Goal: Task Accomplishment & Management: Manage account settings

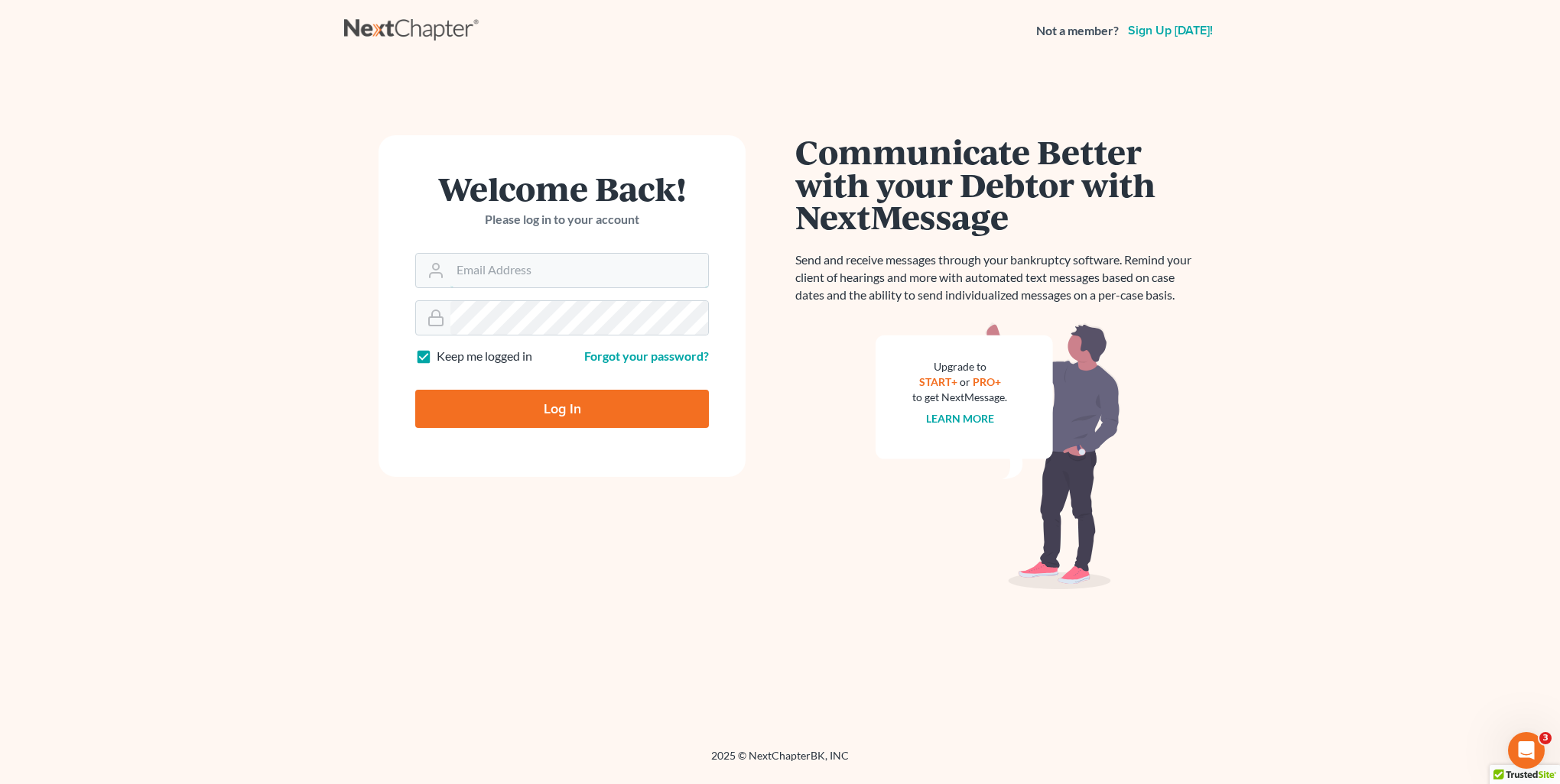
type input "[PERSON_NAME][EMAIL_ADDRESS][DOMAIN_NAME]"
click at [510, 409] on input "Log In" at bounding box center [562, 408] width 294 height 38
type input "Thinking..."
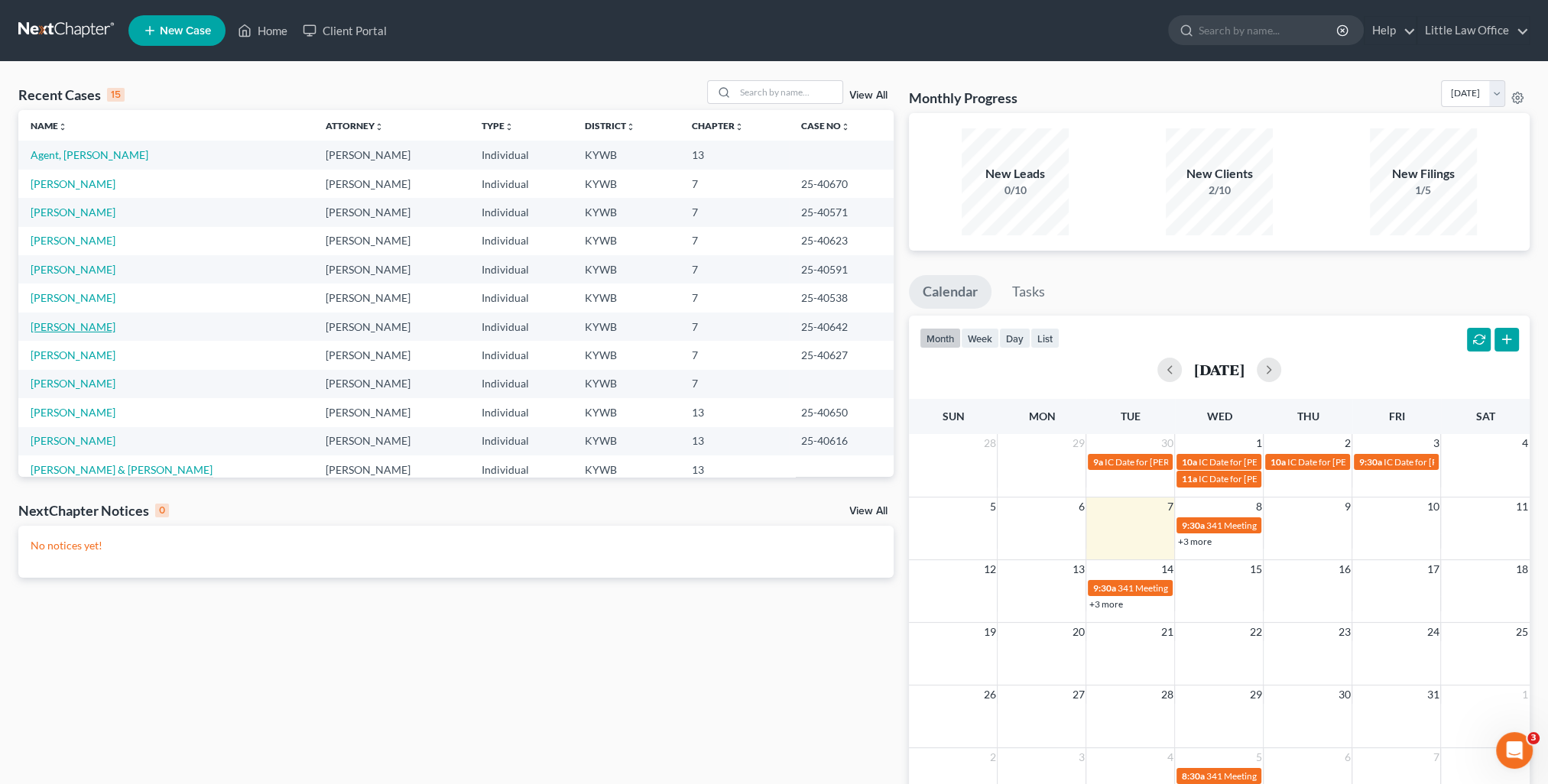
click at [63, 332] on link "[PERSON_NAME]" at bounding box center [72, 326] width 85 height 13
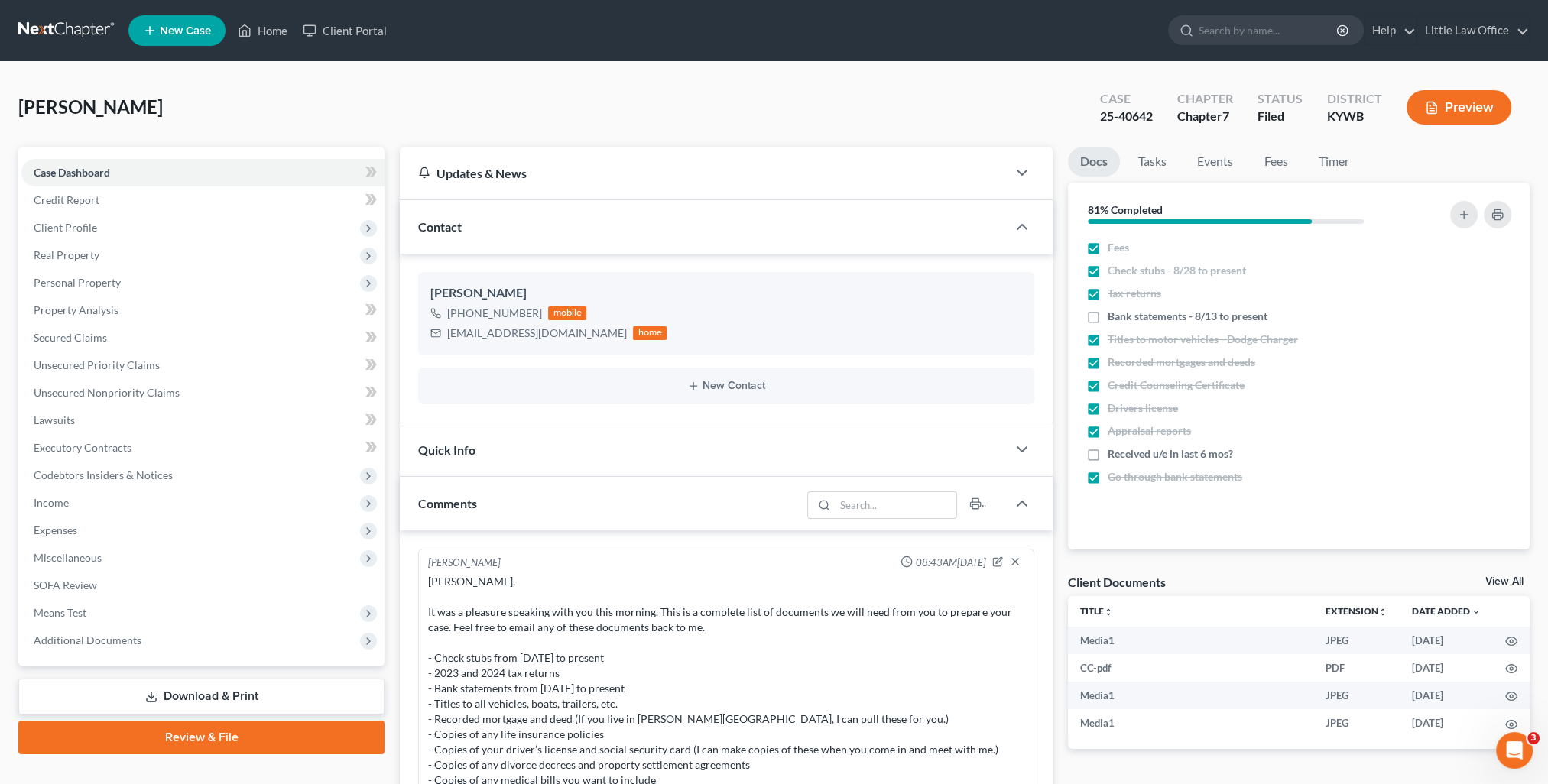
scroll to position [2488, 0]
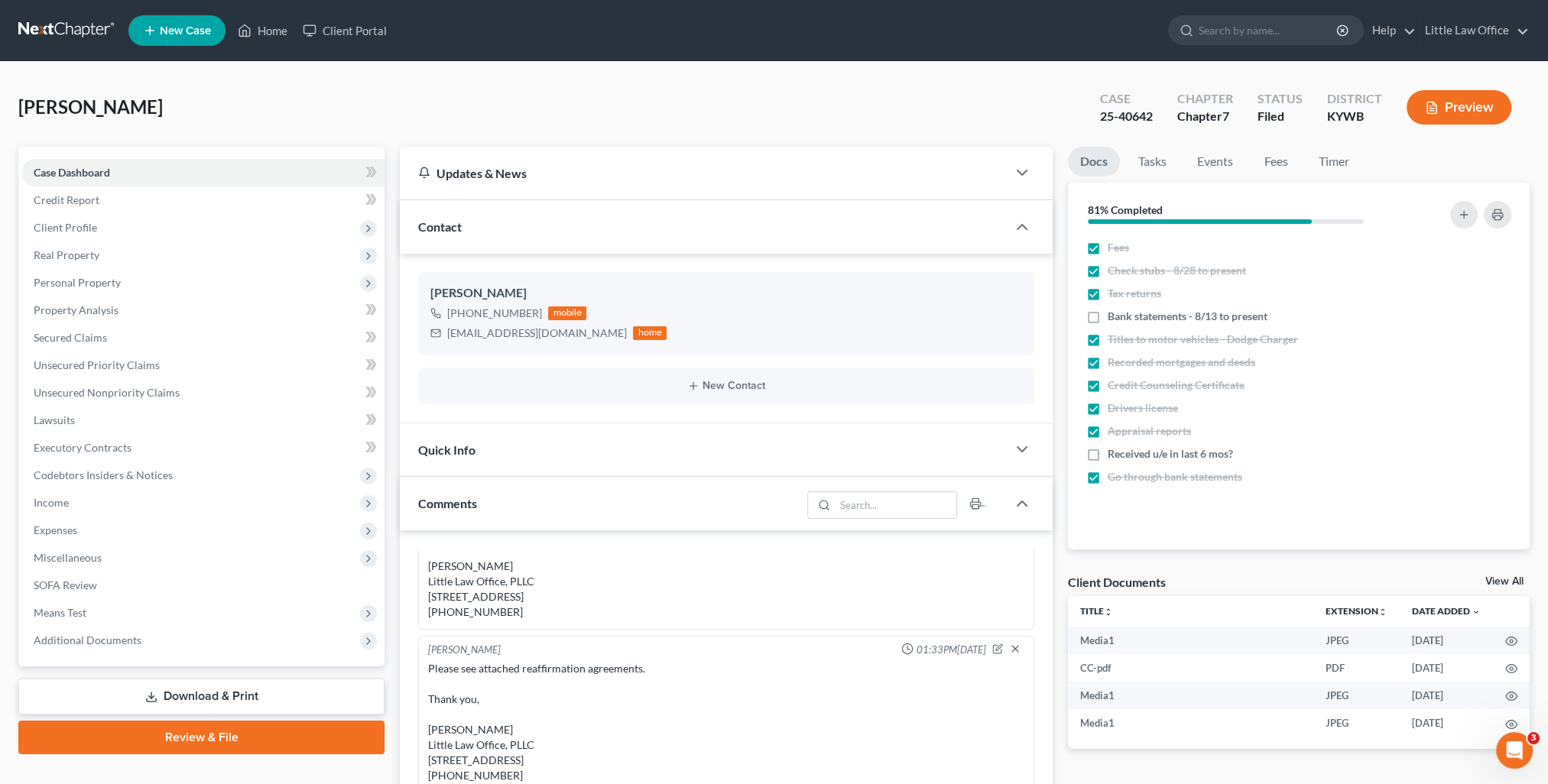
click at [486, 231] on div "Contact" at bounding box center [703, 227] width 607 height 53
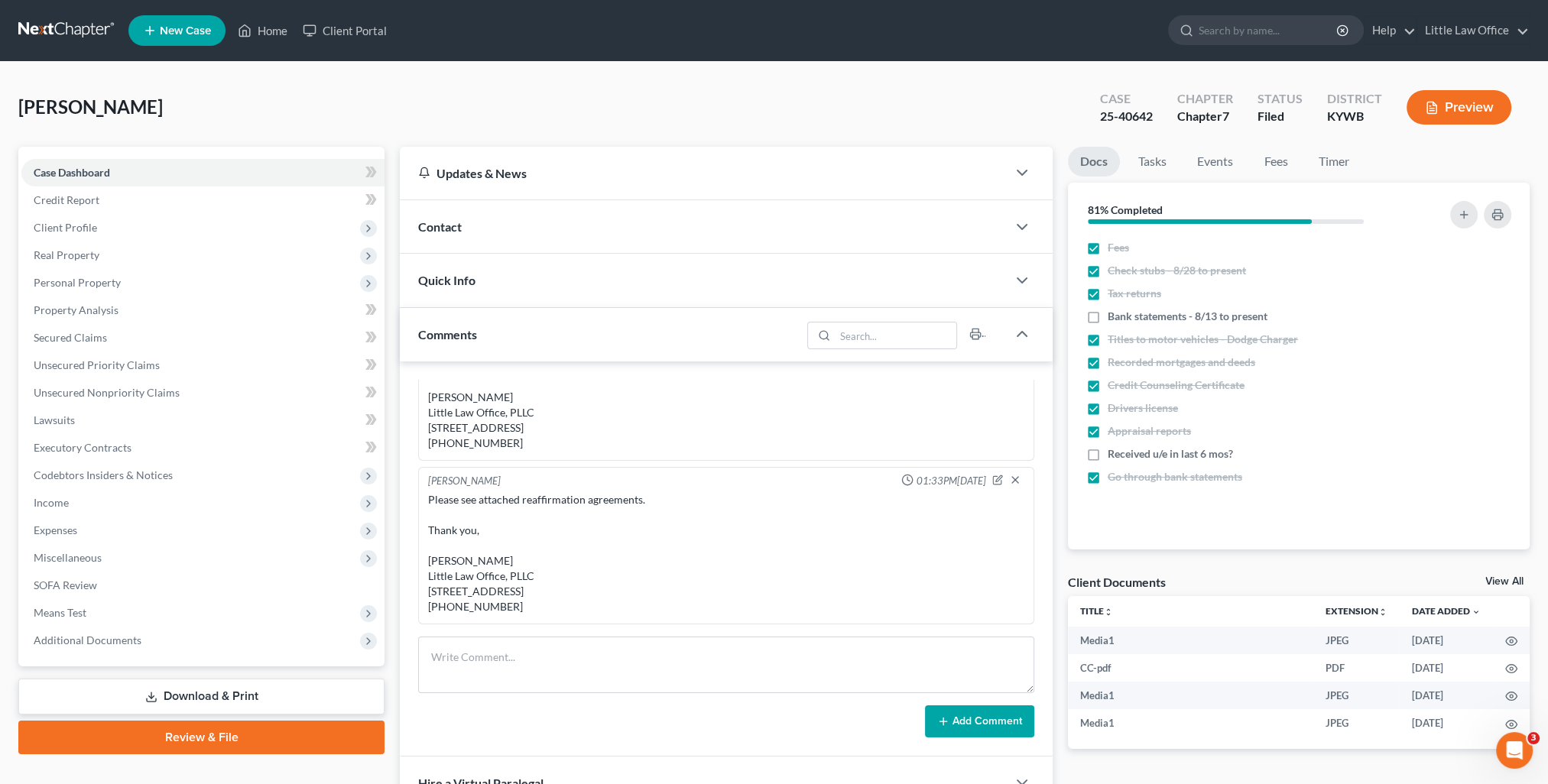
click at [539, 323] on div "Comments" at bounding box center [601, 334] width 402 height 53
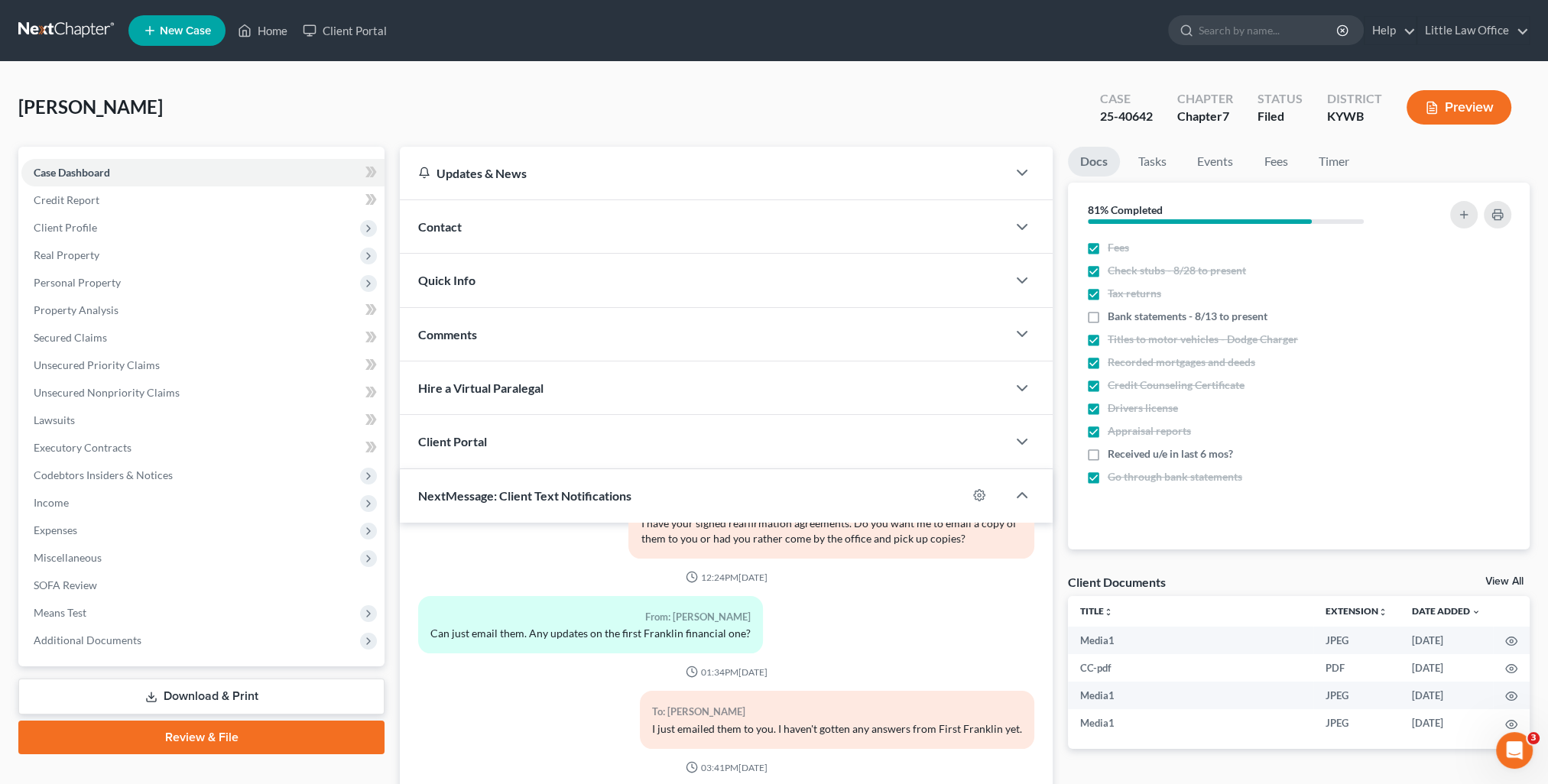
scroll to position [136, 0]
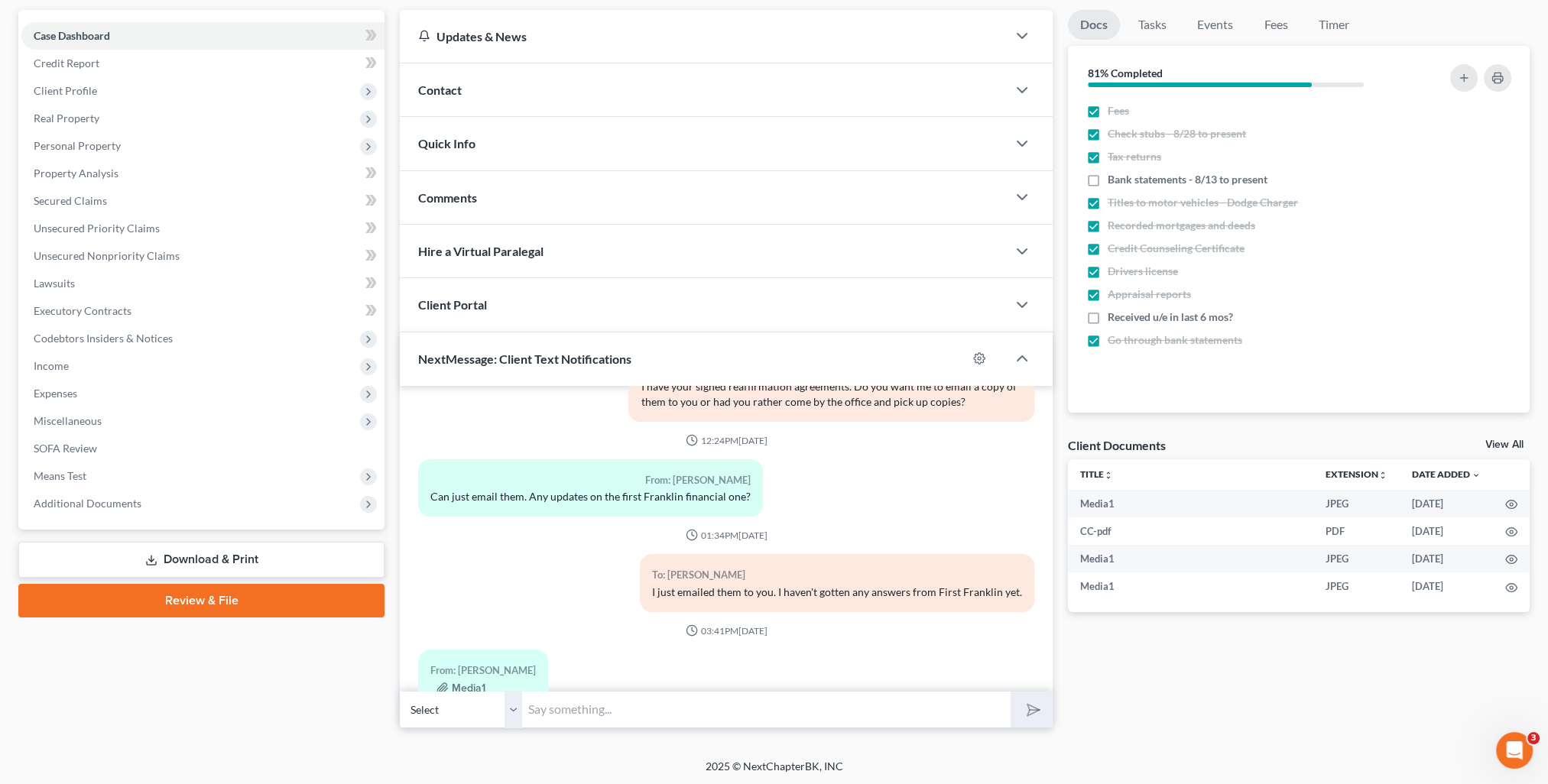
click at [728, 699] on input "text" at bounding box center [766, 710] width 488 height 37
type input "Thank you!"
click at [1011, 691] on button "submit" at bounding box center [1032, 709] width 42 height 36
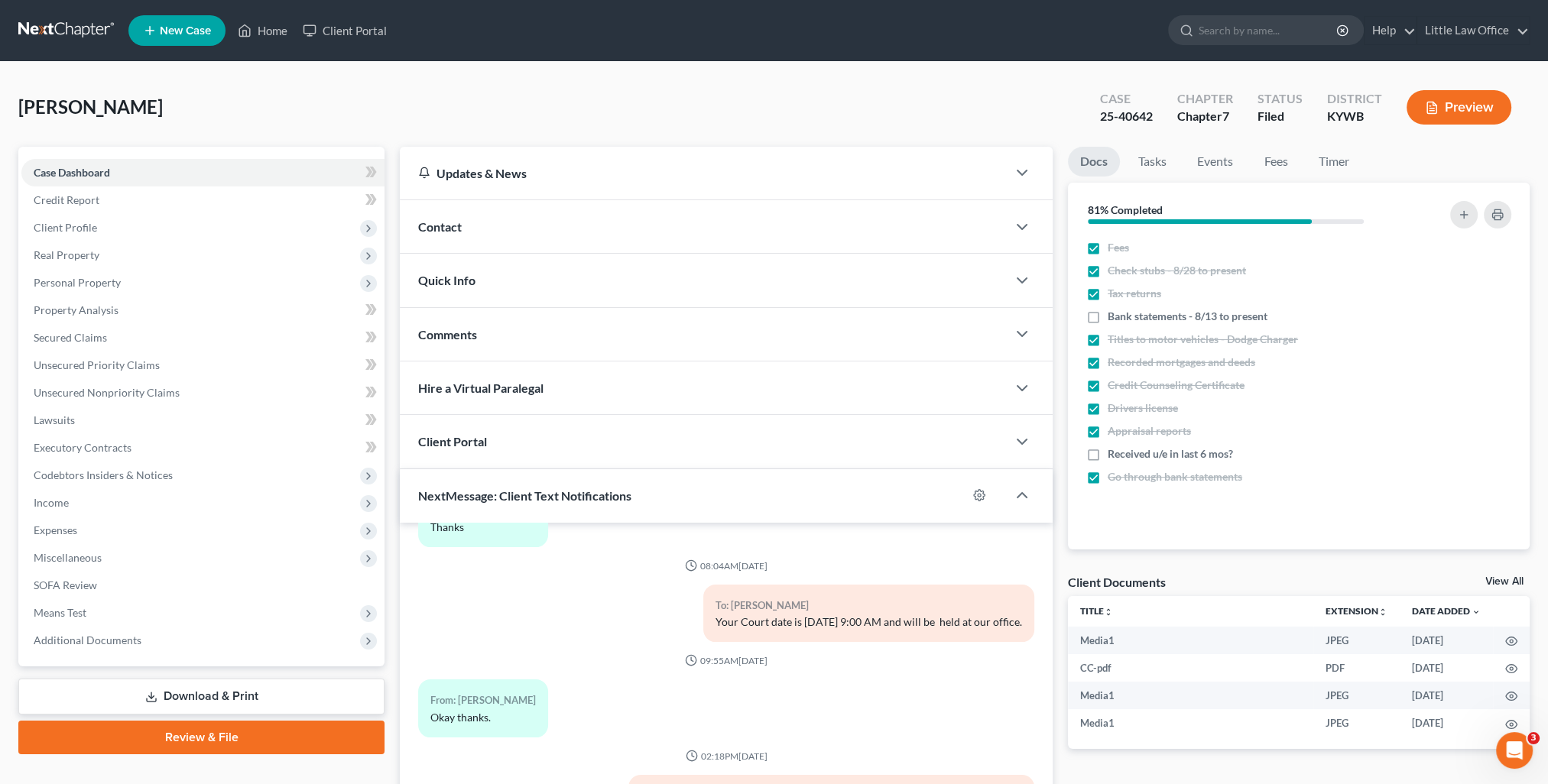
scroll to position [2845, 0]
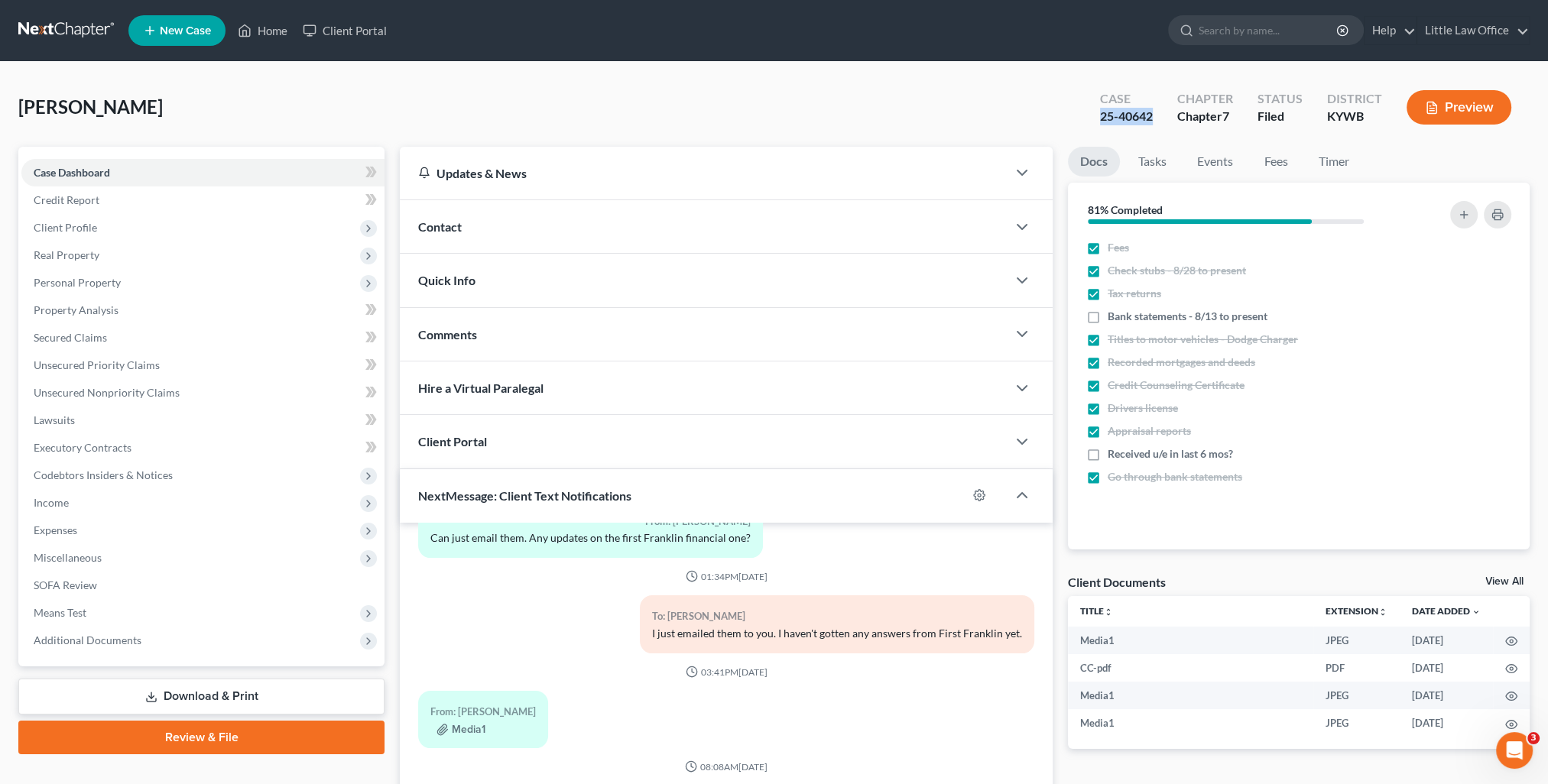
drag, startPoint x: 1090, startPoint y: 116, endPoint x: 1153, endPoint y: 121, distance: 63.2
click at [1153, 121] on div "Case 25-40642 Chapter Chapter 7 Status Filed District [GEOGRAPHIC_DATA] Preview" at bounding box center [1305, 107] width 448 height 54
copy div "25-40642"
click at [246, 42] on link "Home" at bounding box center [262, 30] width 65 height 28
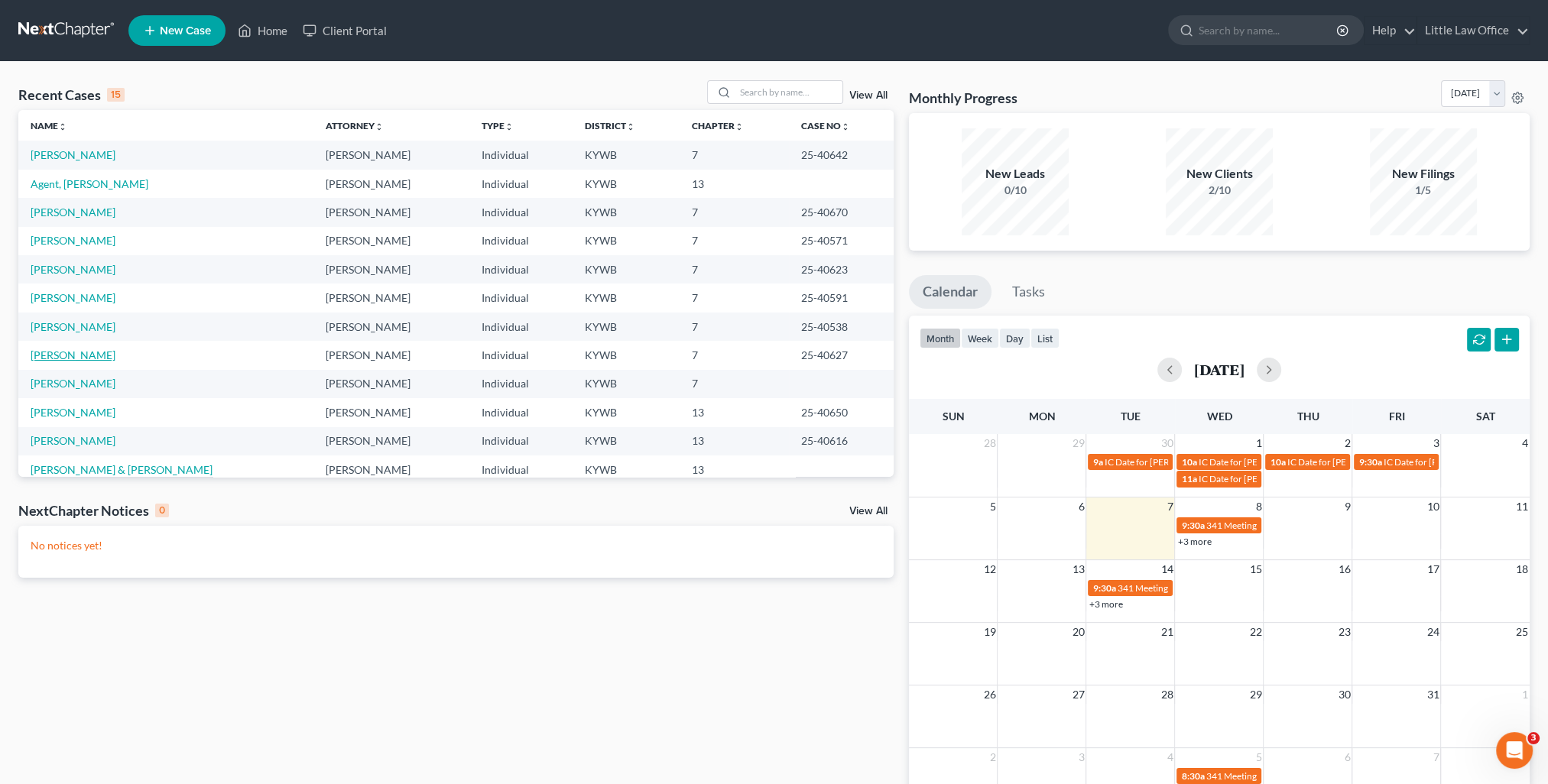
click at [71, 352] on link "[PERSON_NAME]" at bounding box center [72, 355] width 85 height 13
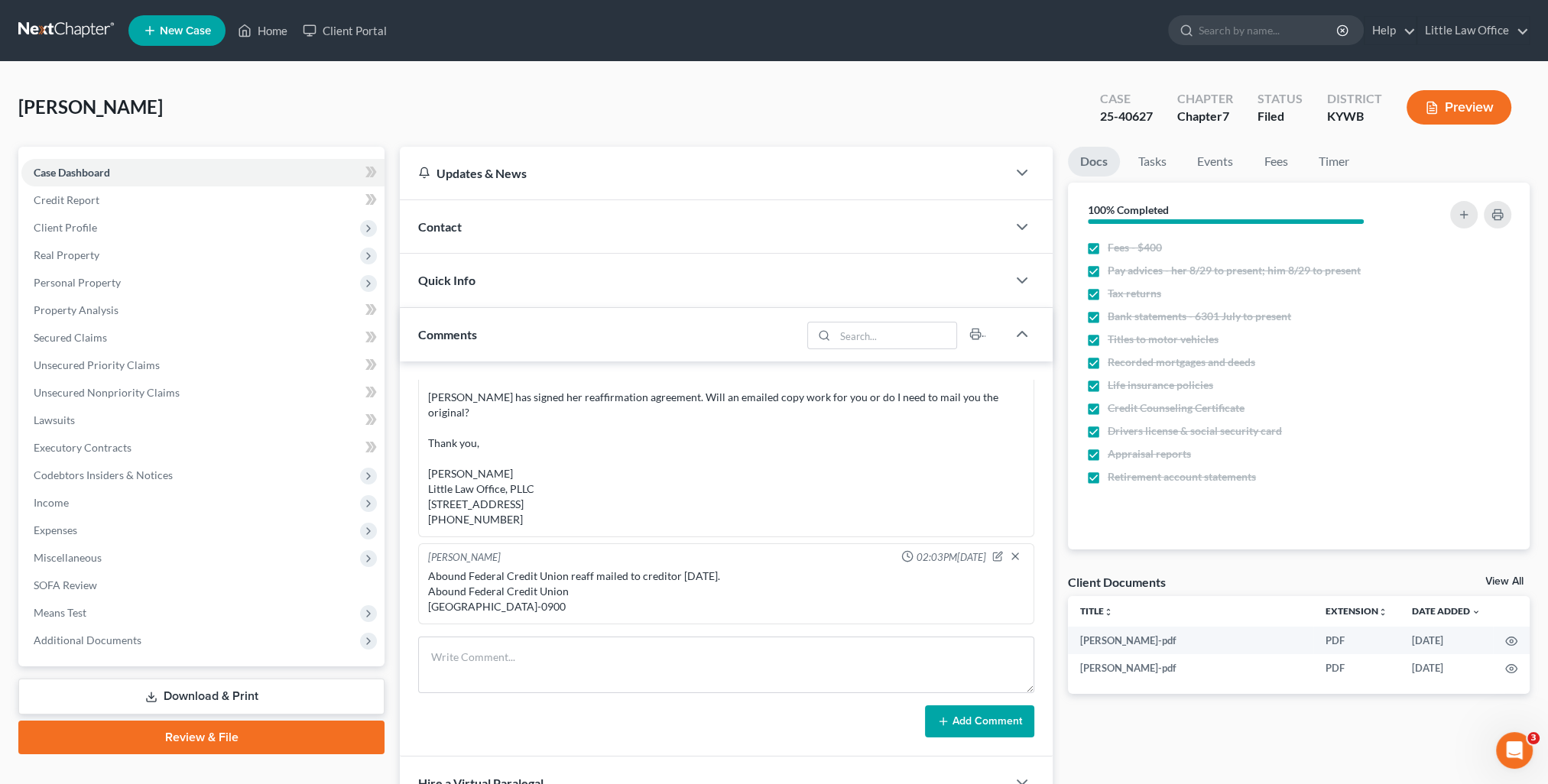
scroll to position [3757, 0]
click at [544, 342] on div "Comments" at bounding box center [601, 334] width 402 height 53
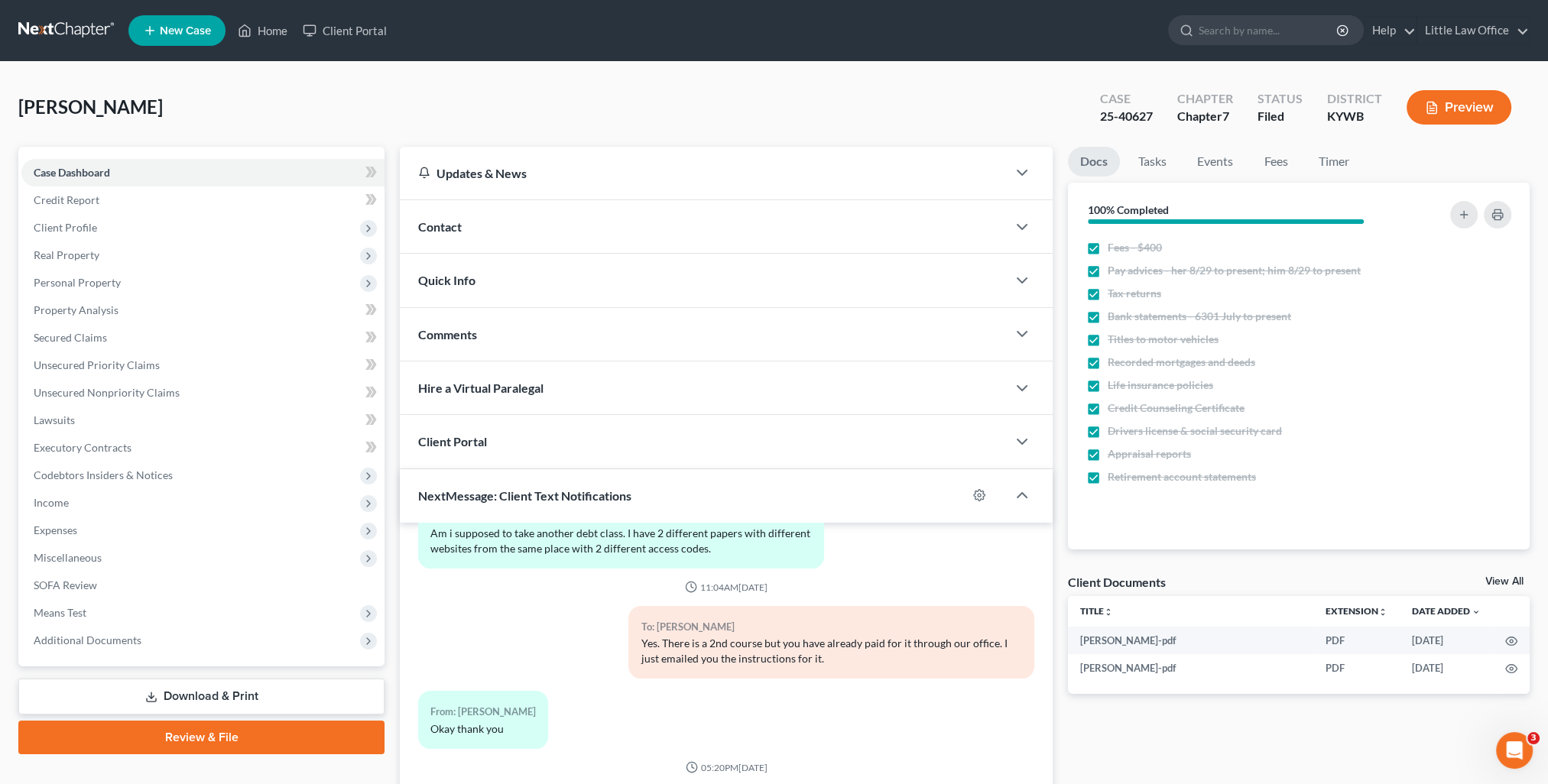
scroll to position [136, 0]
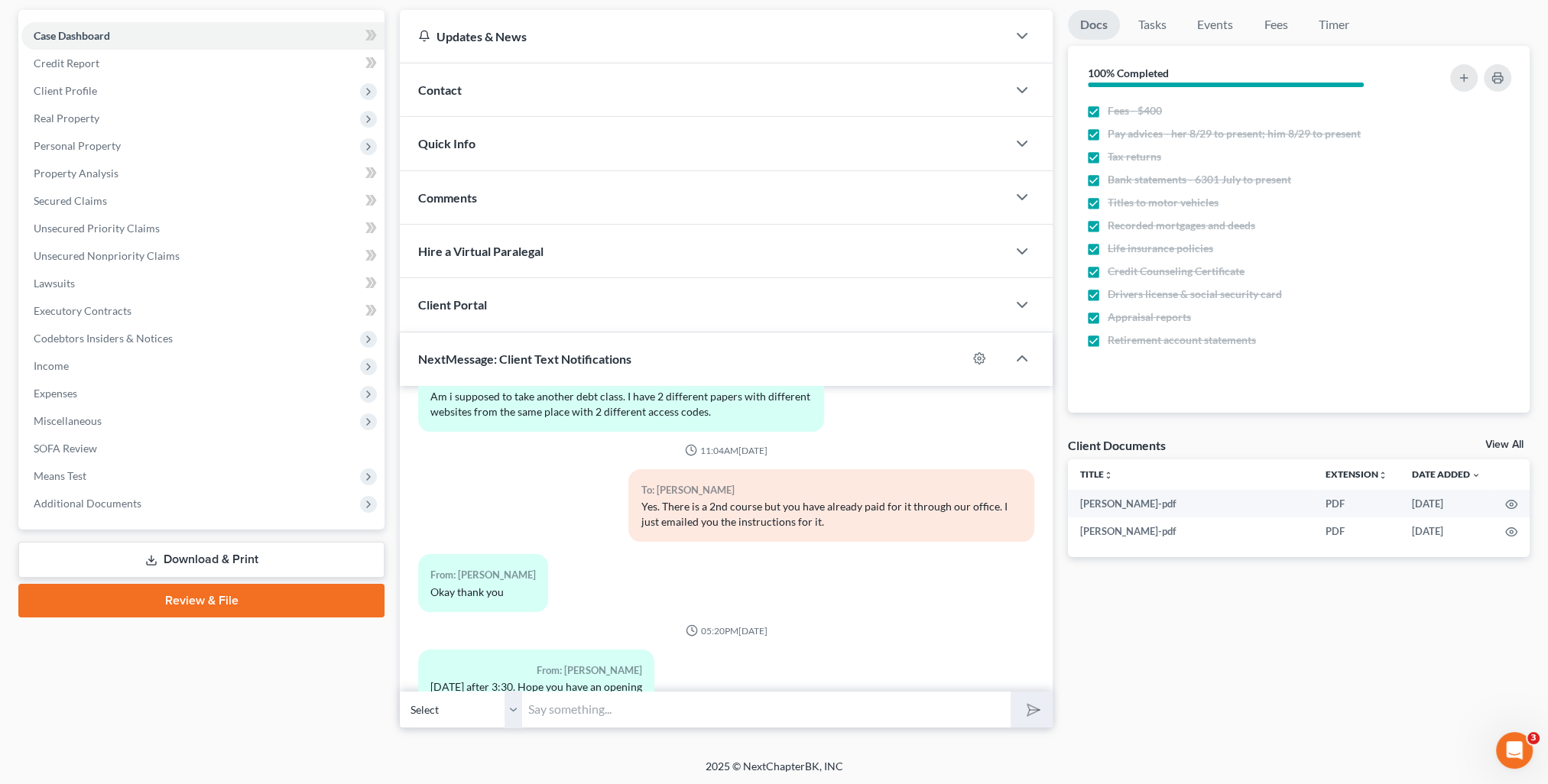
click at [673, 701] on input "text" at bounding box center [766, 710] width 488 height 37
type input "Good morning! I take my last appointment at 3:00. Will 3:00 work?"
click at [1011, 691] on button "submit" at bounding box center [1032, 709] width 42 height 36
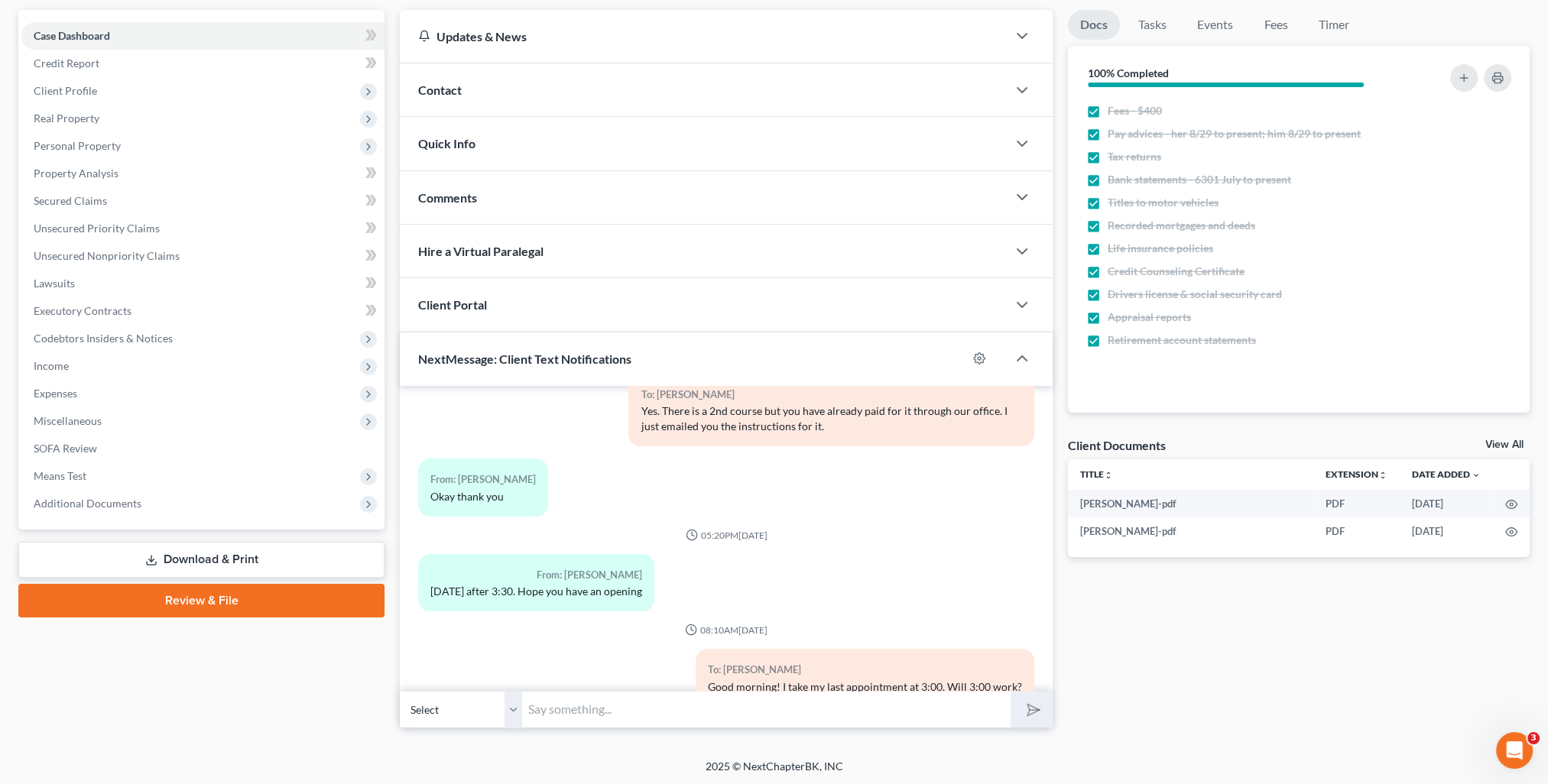
scroll to position [0, 0]
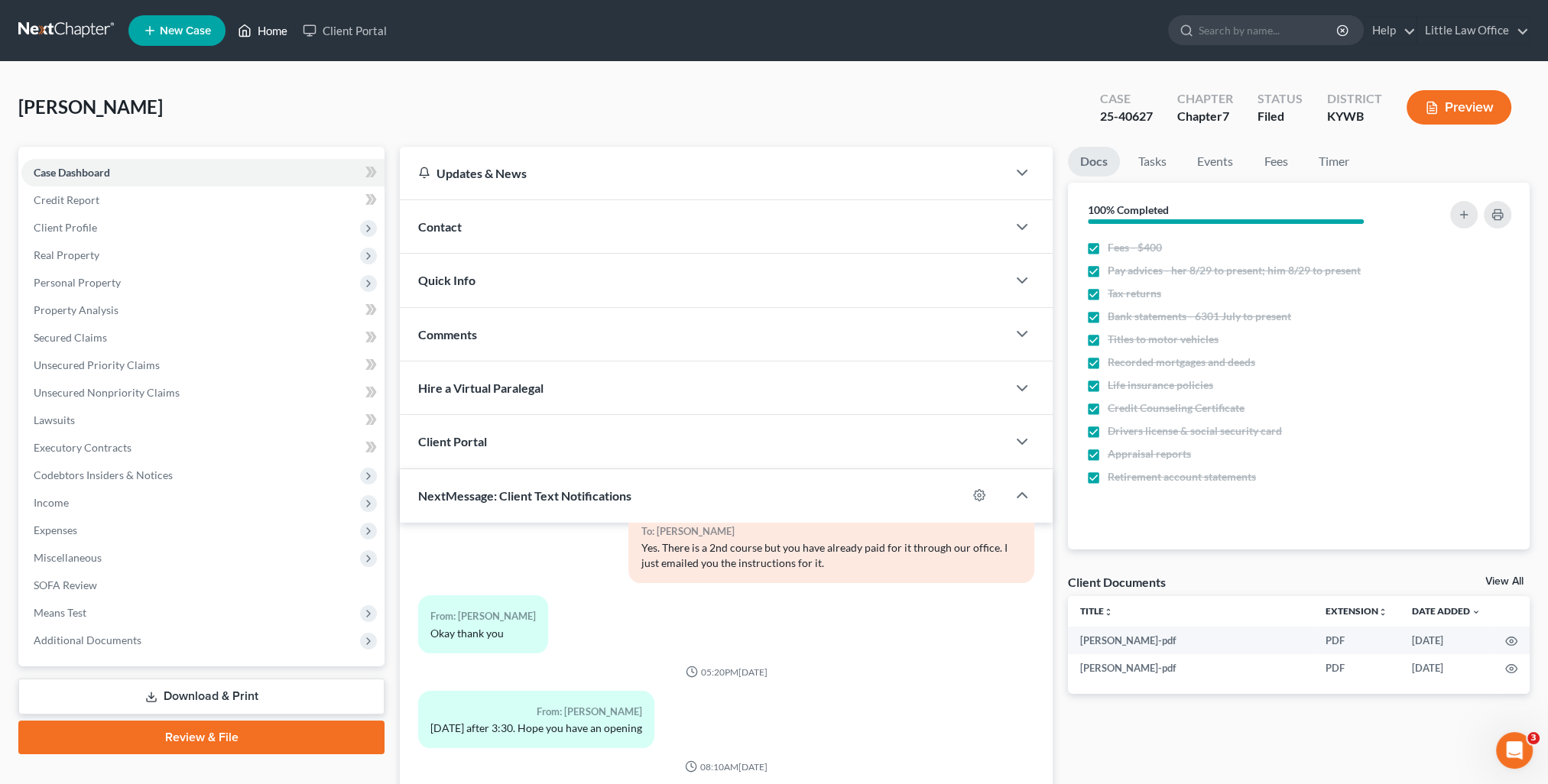
click at [293, 37] on link "Home" at bounding box center [262, 30] width 65 height 28
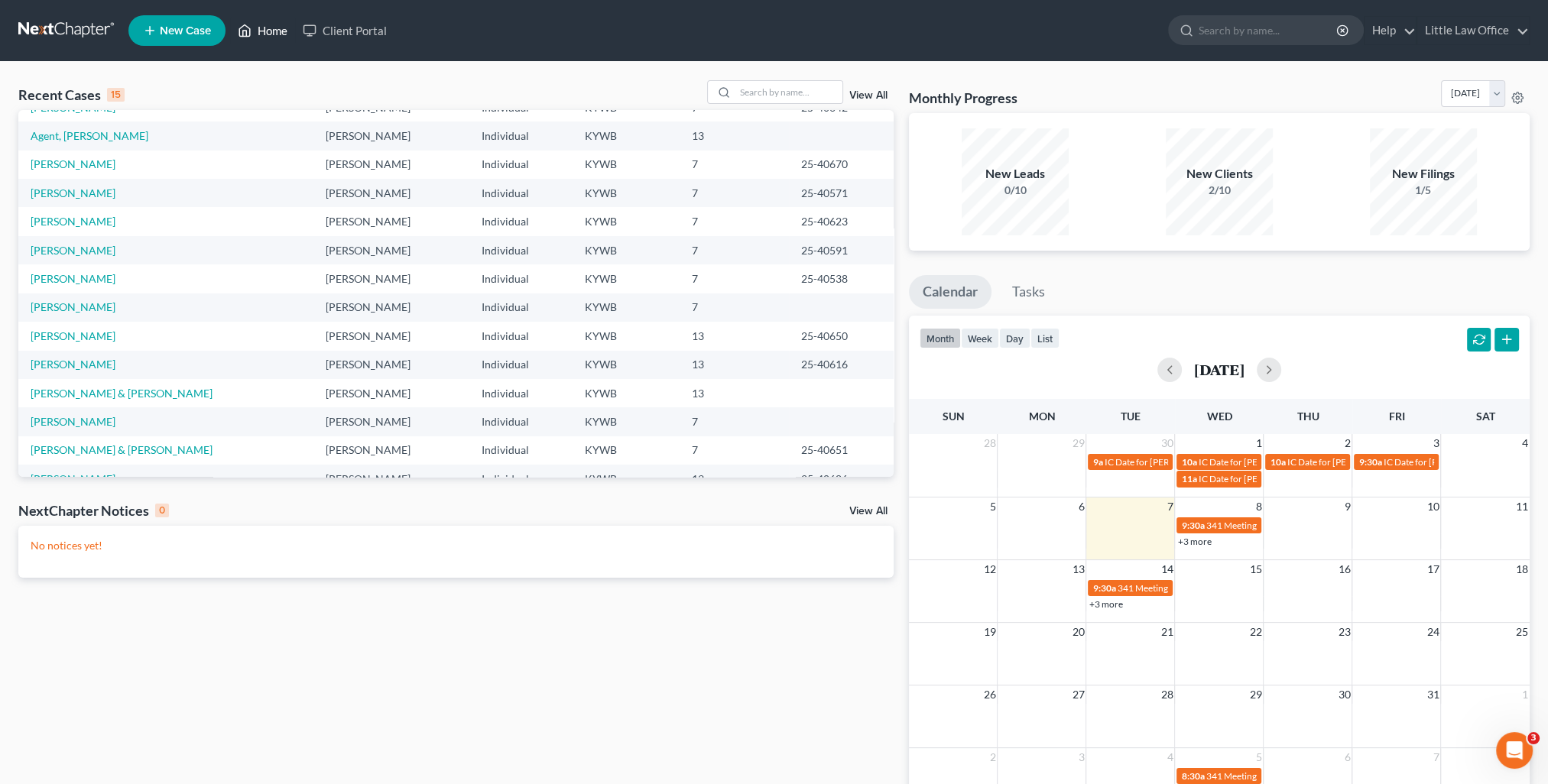
scroll to position [104, 0]
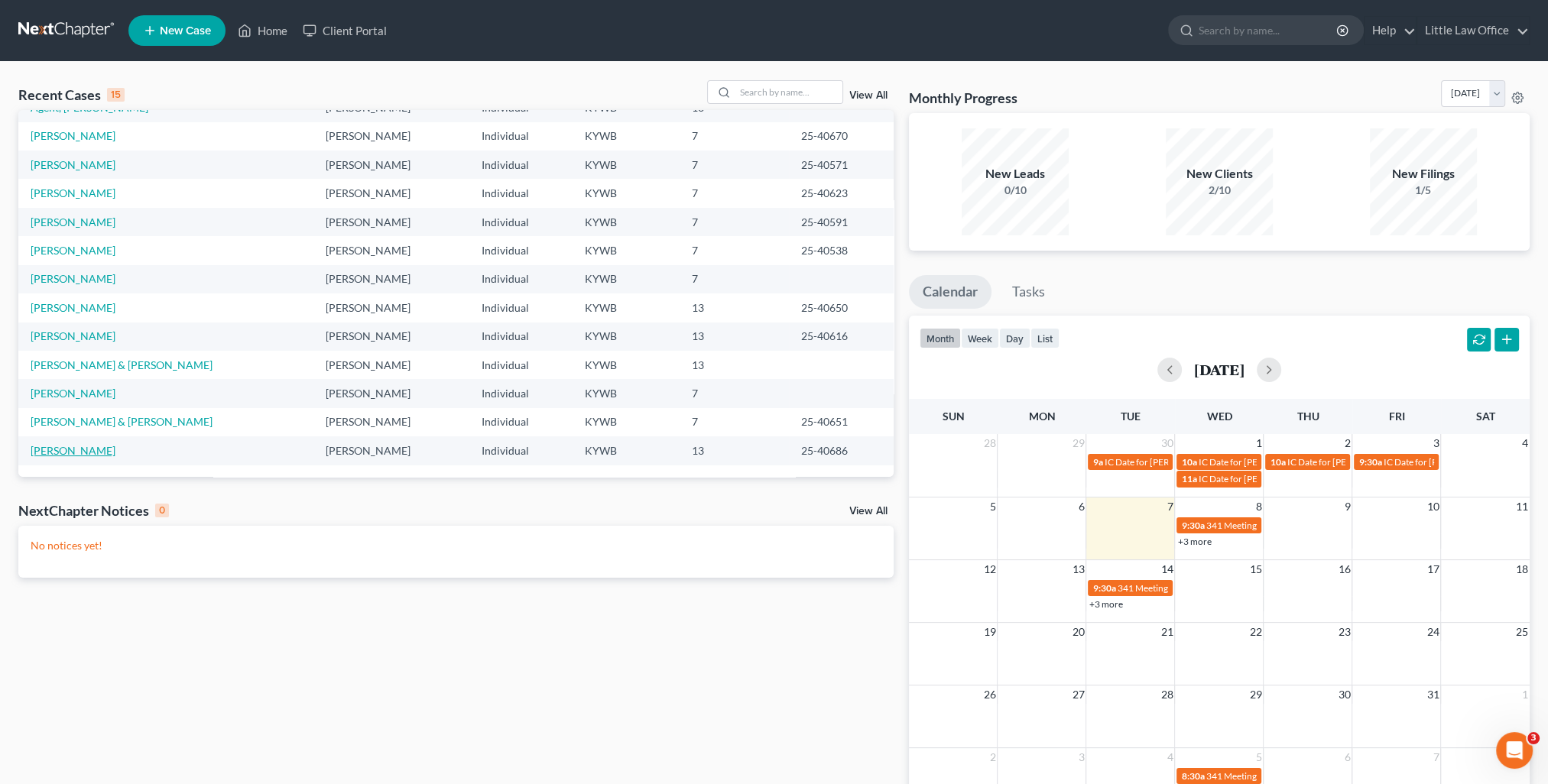
click at [44, 451] on link "[PERSON_NAME]" at bounding box center [72, 450] width 85 height 13
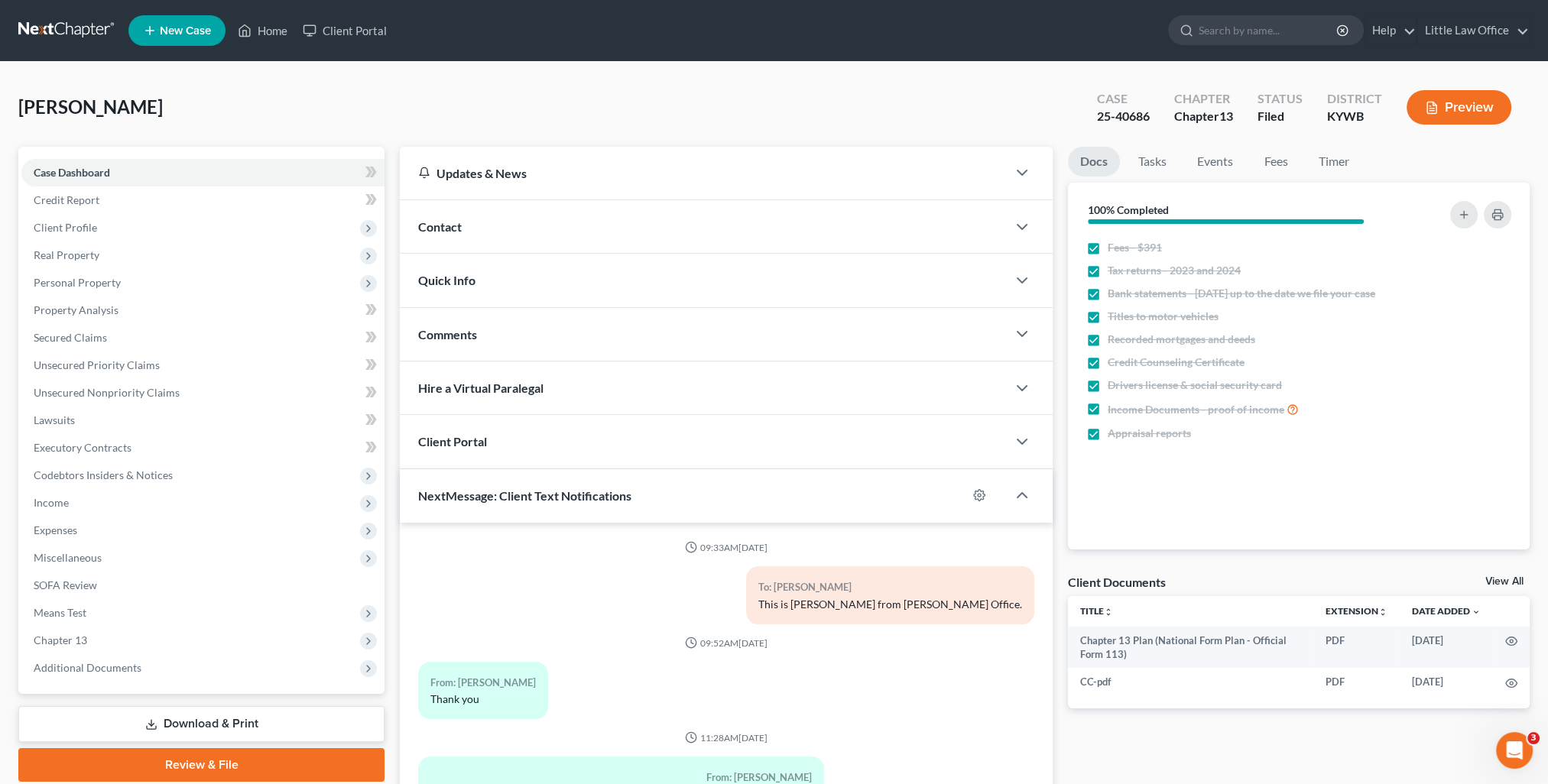
scroll to position [352, 0]
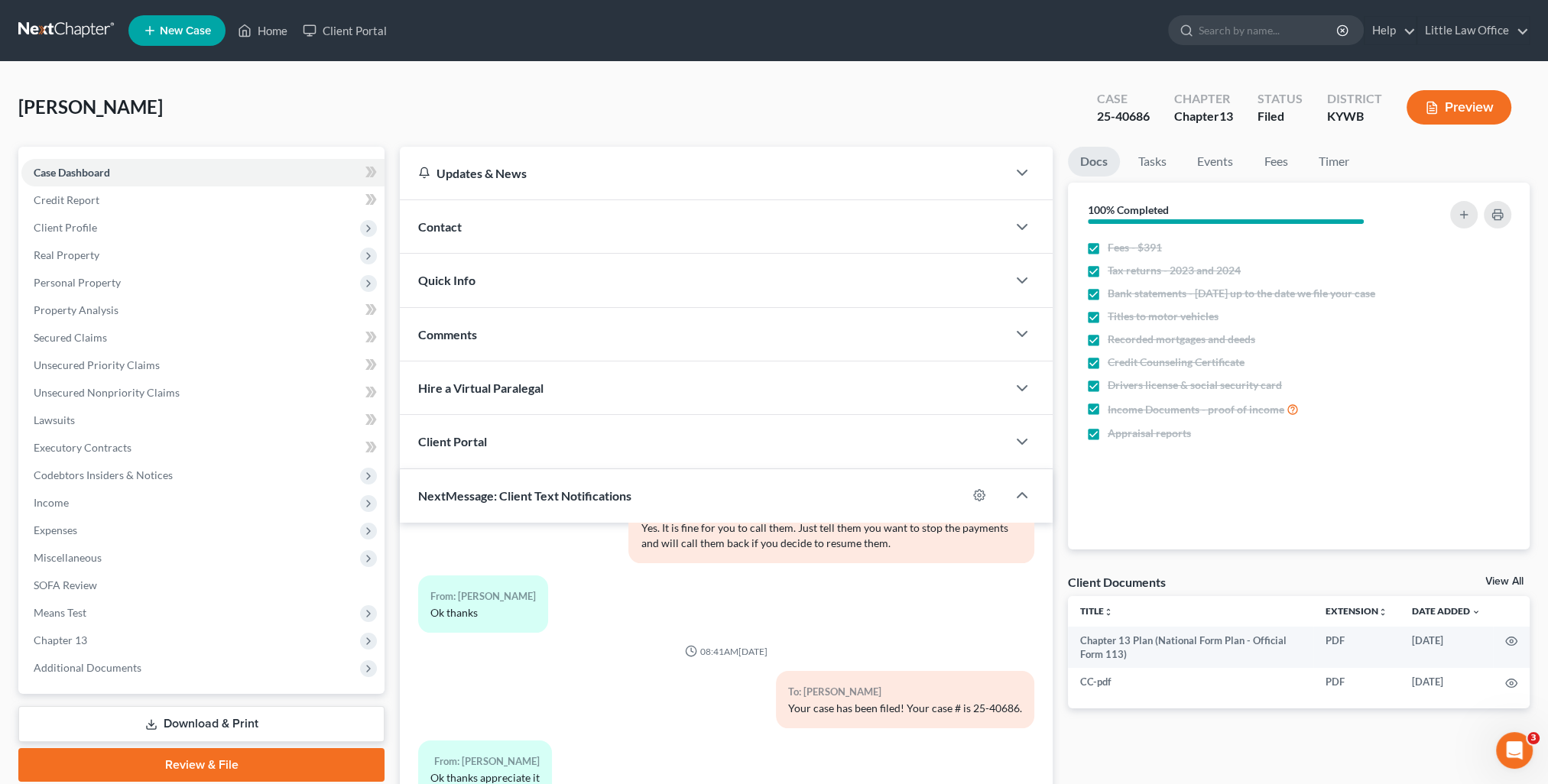
click at [482, 285] on div "Quick Info" at bounding box center [703, 280] width 607 height 53
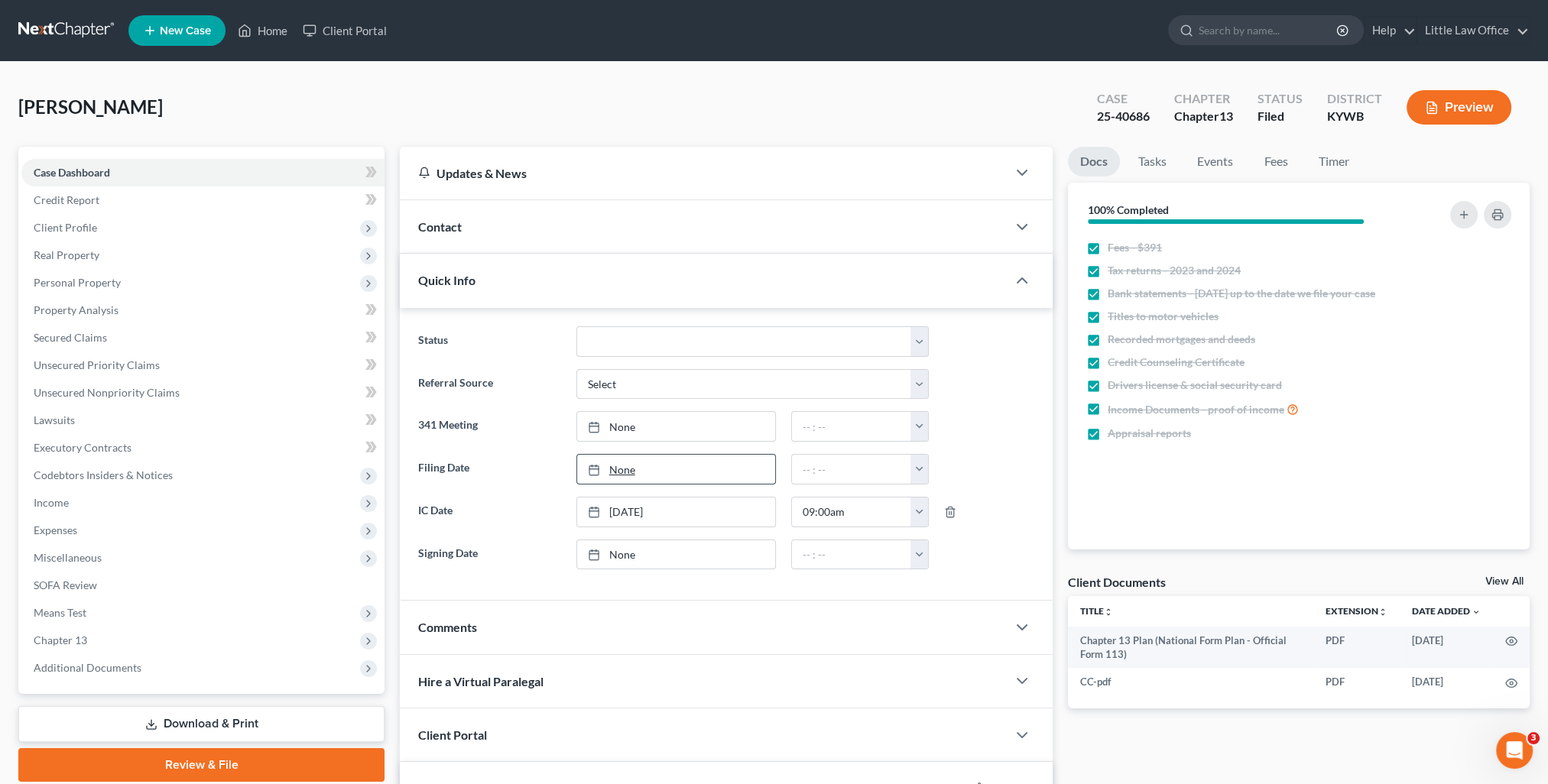
click at [622, 471] on link "None" at bounding box center [675, 469] width 198 height 29
type input "[DATE]"
click at [609, 427] on link "None" at bounding box center [675, 426] width 198 height 29
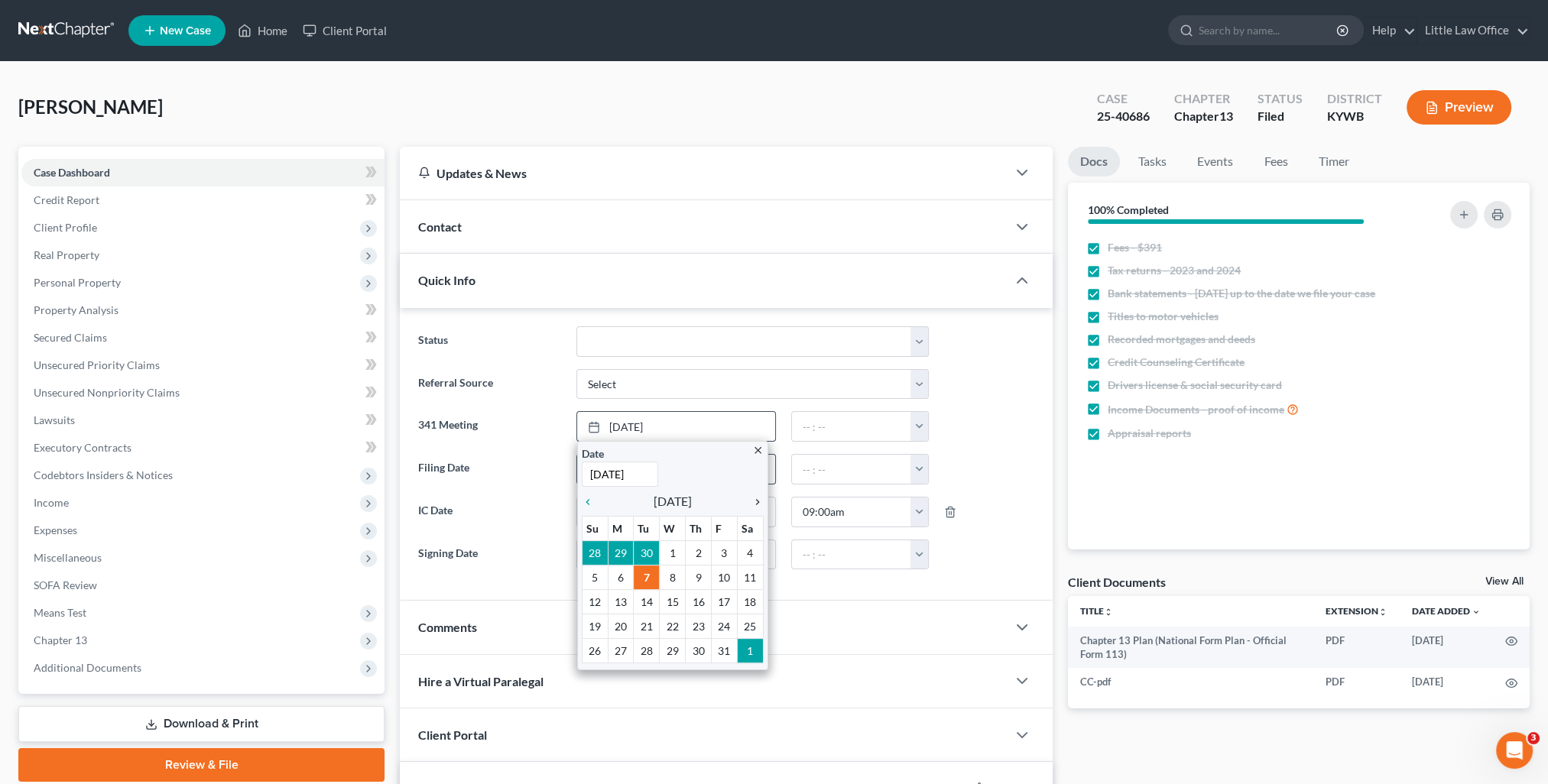
click at [751, 502] on icon "chevron_right" at bounding box center [754, 502] width 20 height 13
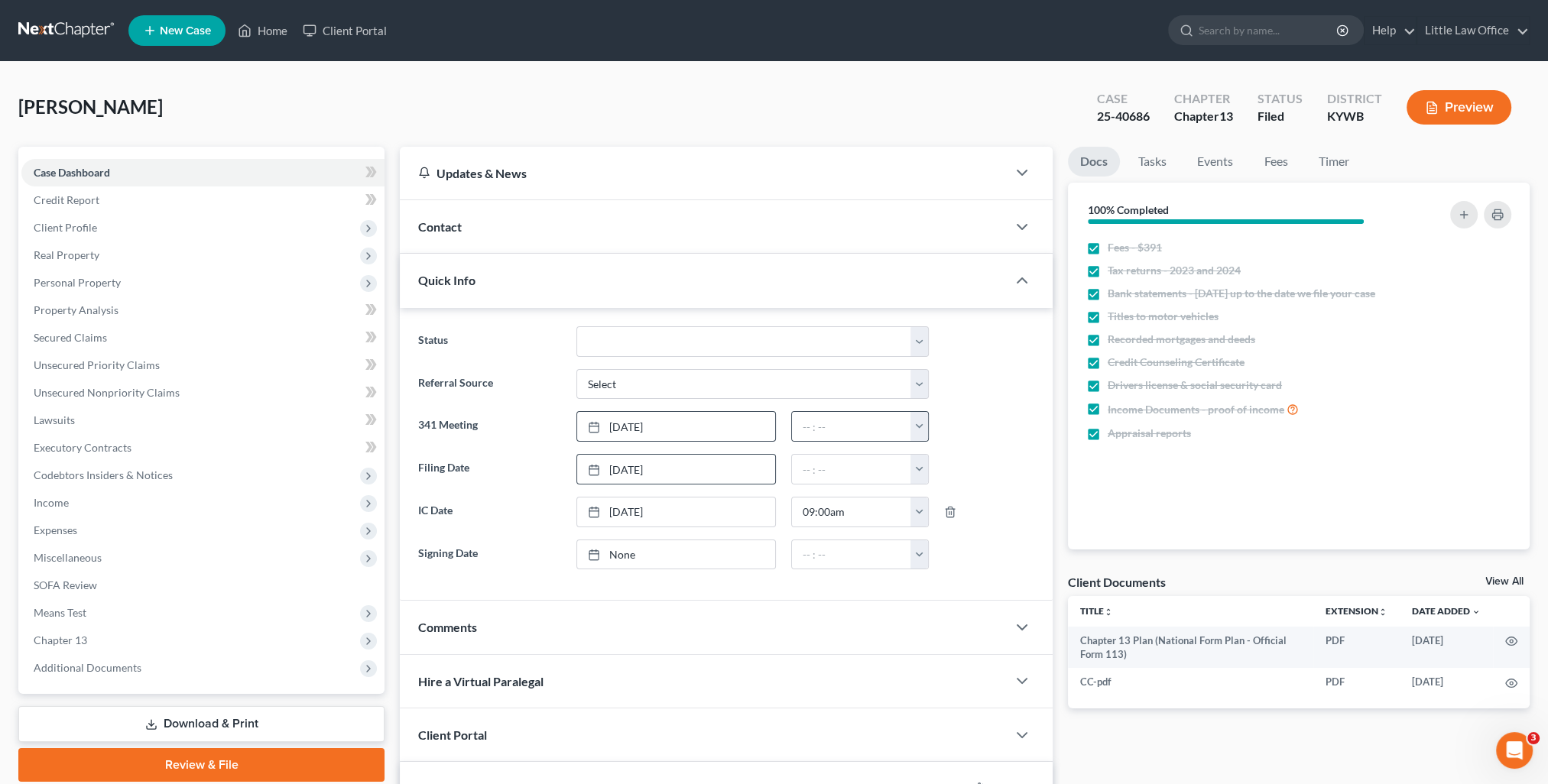
click at [917, 428] on button "button" at bounding box center [919, 426] width 18 height 29
click at [946, 536] on link "10:30am" at bounding box center [954, 541] width 86 height 26
type input "10:30am"
drag, startPoint x: 275, startPoint y: 35, endPoint x: 358, endPoint y: 52, distance: 84.7
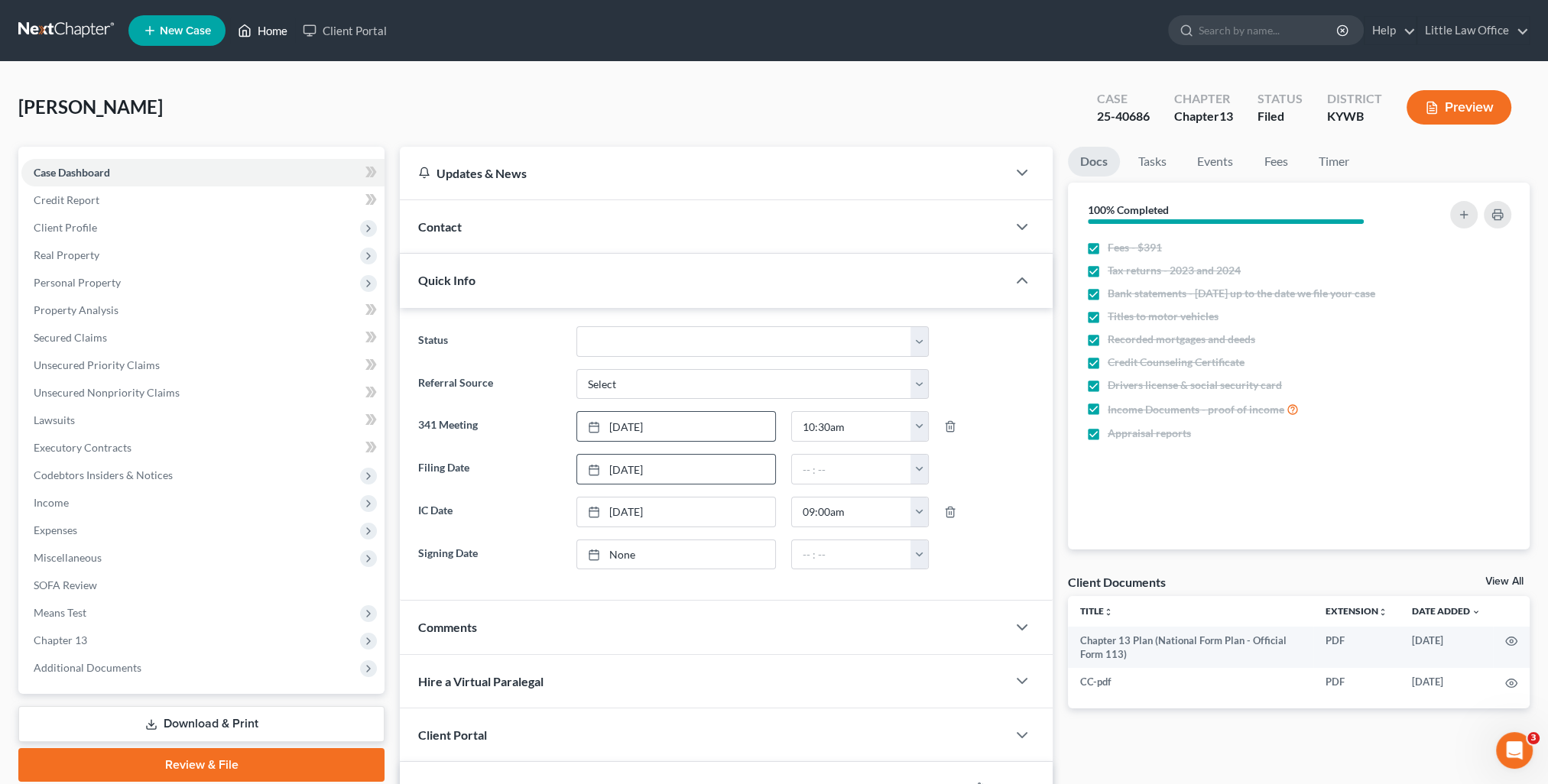
click at [275, 35] on link "Home" at bounding box center [262, 30] width 65 height 28
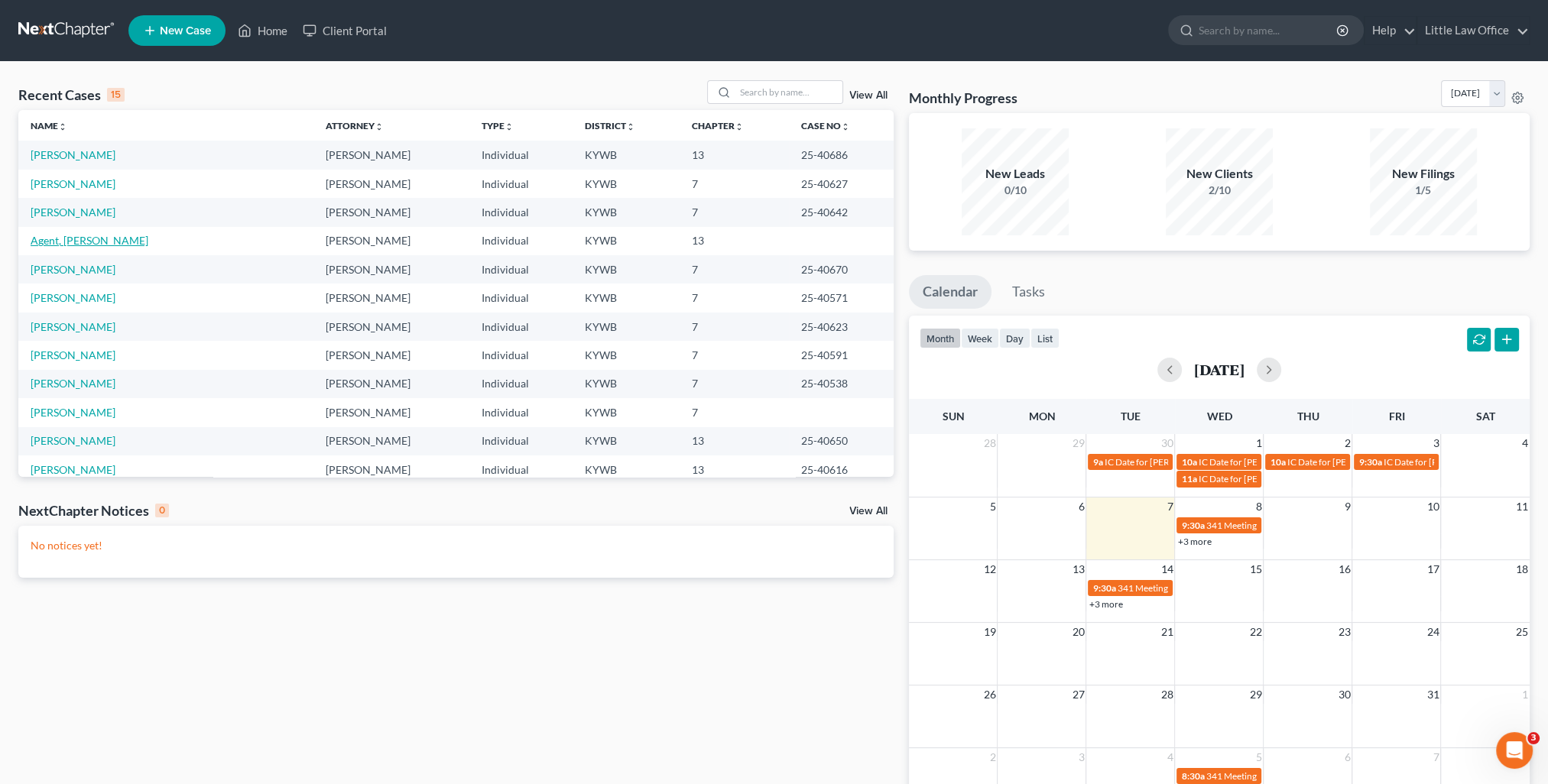
click at [75, 239] on link "Agent, [PERSON_NAME]" at bounding box center [89, 240] width 118 height 13
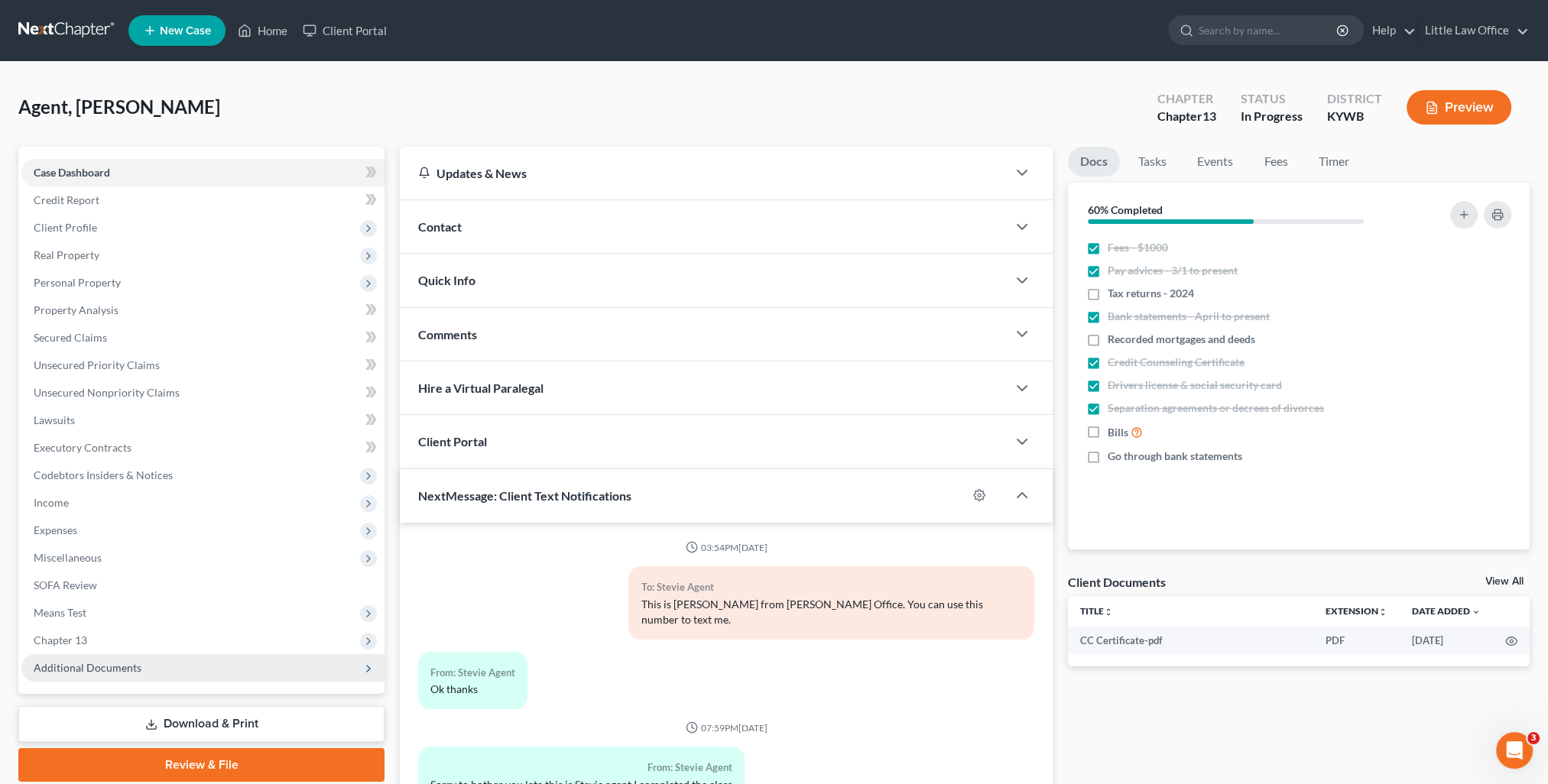
scroll to position [4323, 0]
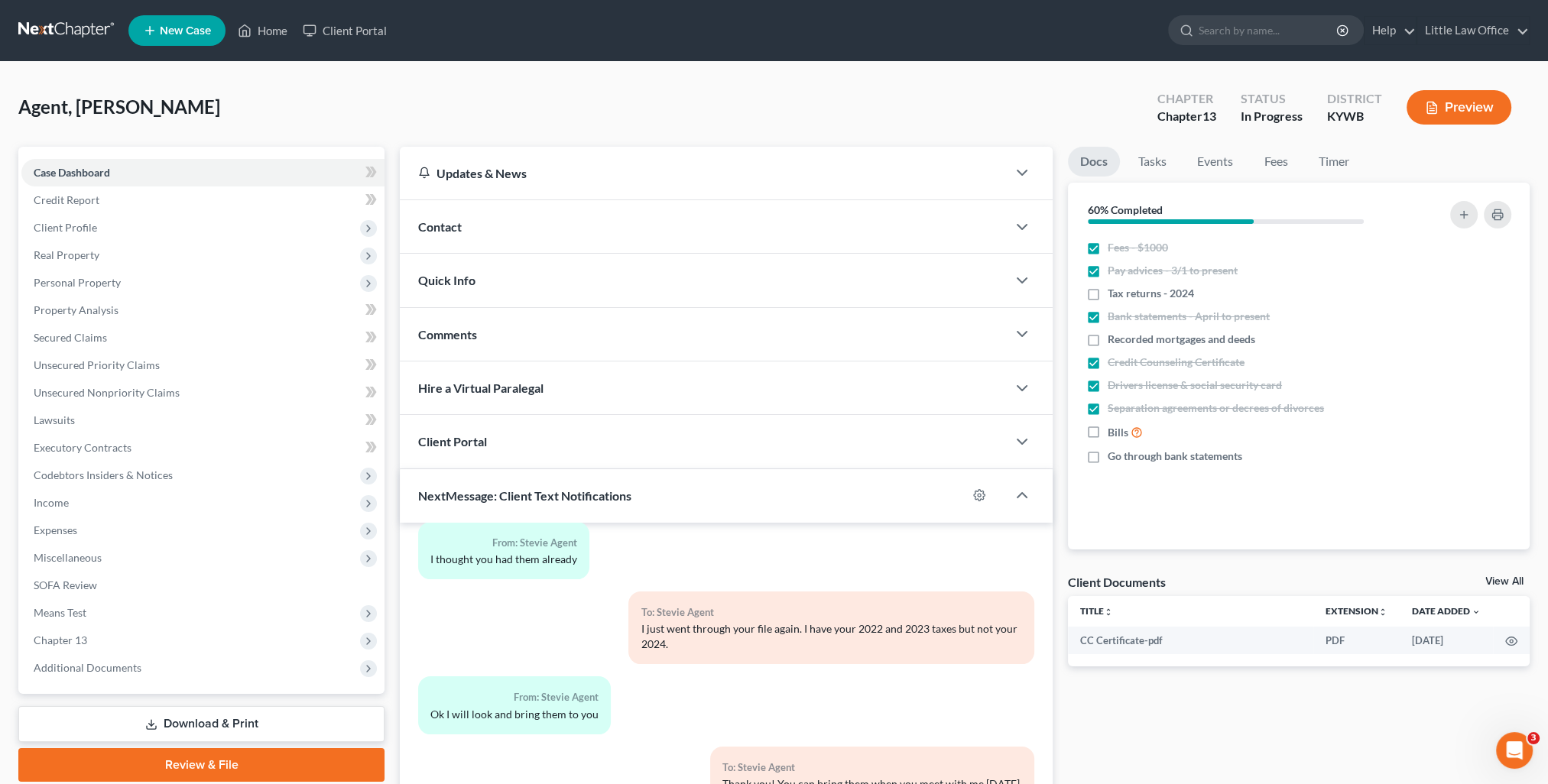
click at [167, 724] on link "Download & Print" at bounding box center [201, 724] width 366 height 36
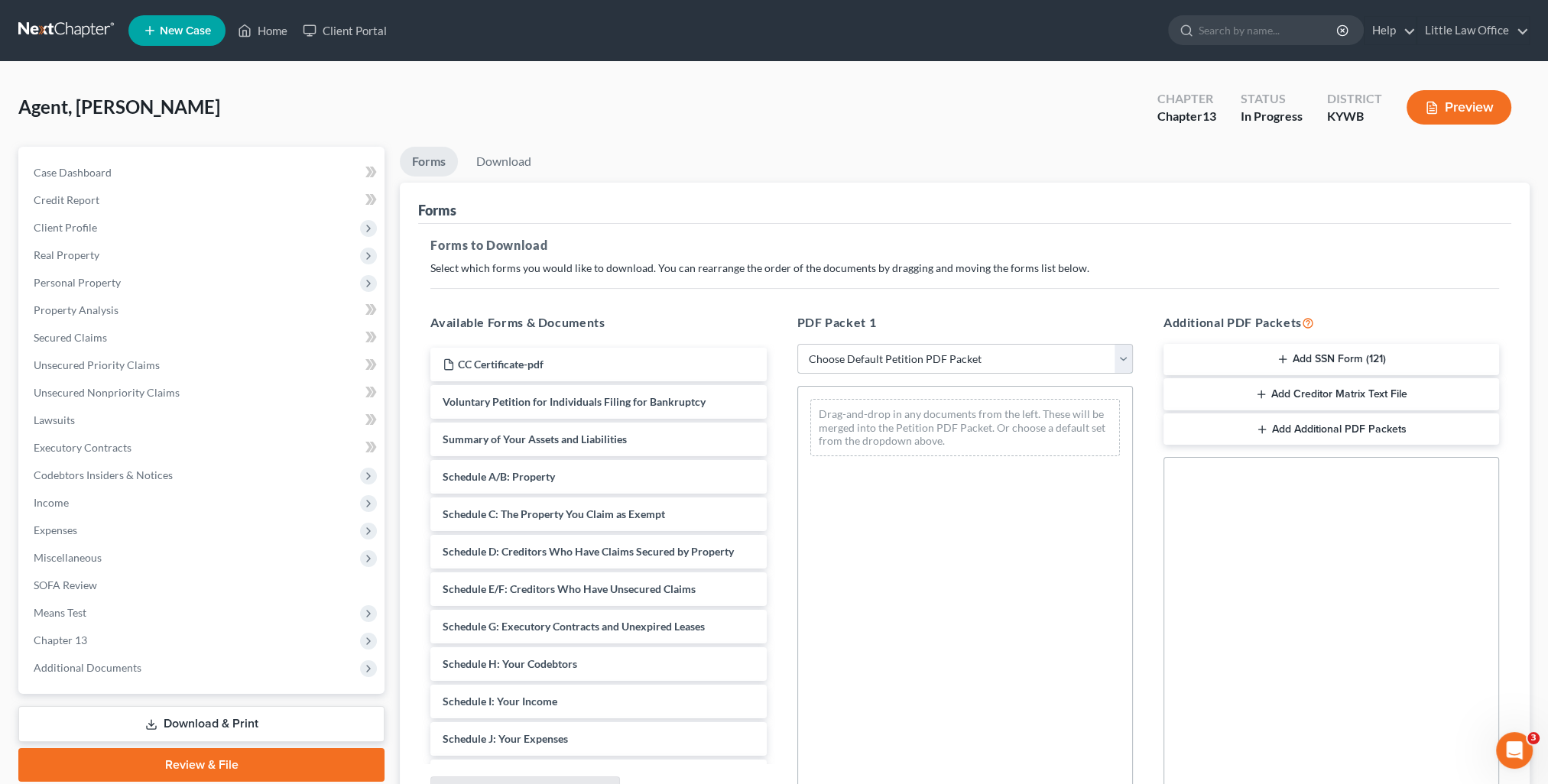
click at [949, 360] on select "Choose Default Petition PDF Packet Complete Bankruptcy Petition (all forms and …" at bounding box center [965, 359] width 335 height 30
select select "0"
click at [798, 344] on select "Choose Default Petition PDF Packet Complete Bankruptcy Petition (all forms and …" at bounding box center [965, 359] width 335 height 30
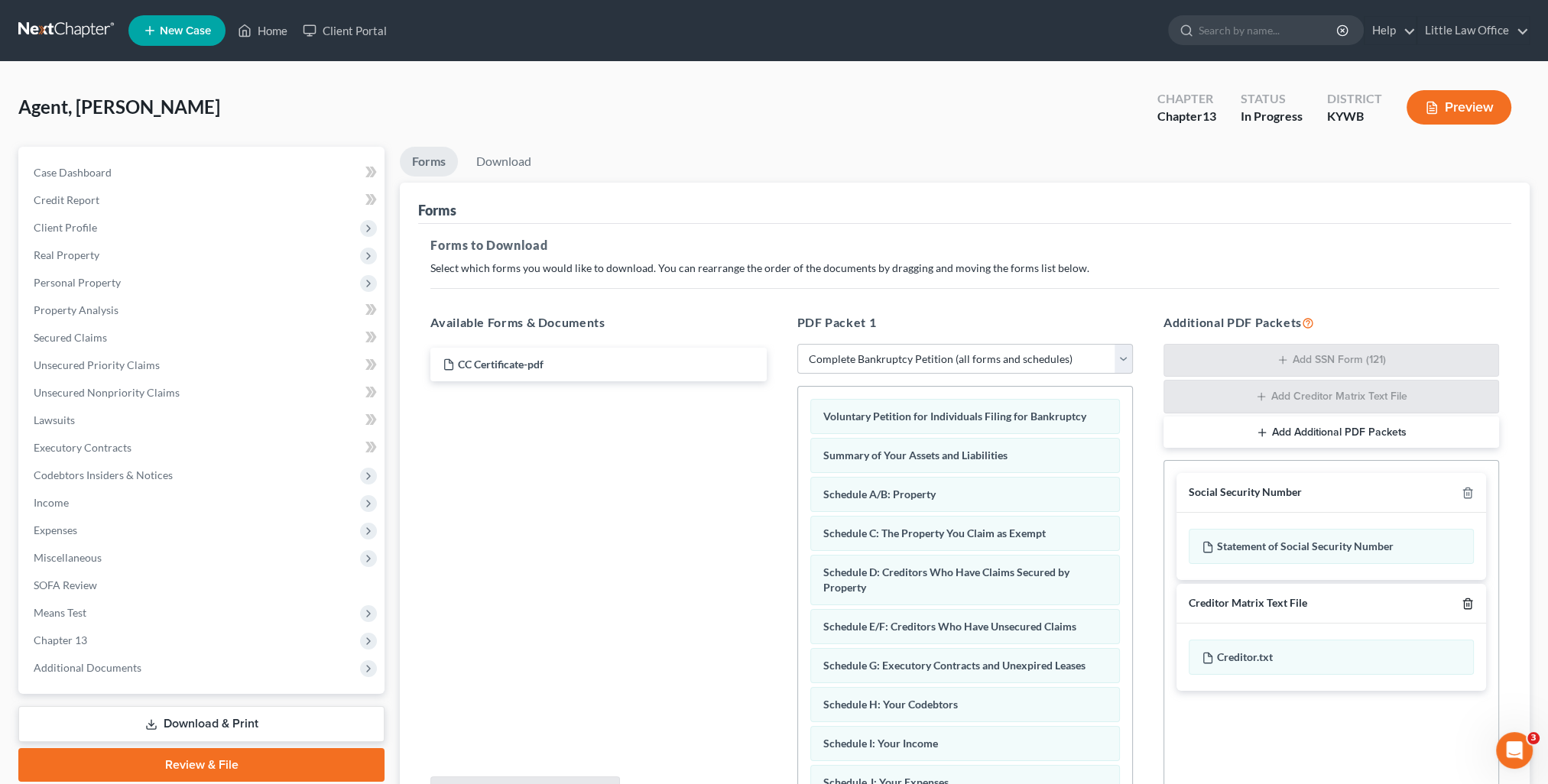
click at [1462, 604] on icon "button" at bounding box center [1468, 604] width 13 height 13
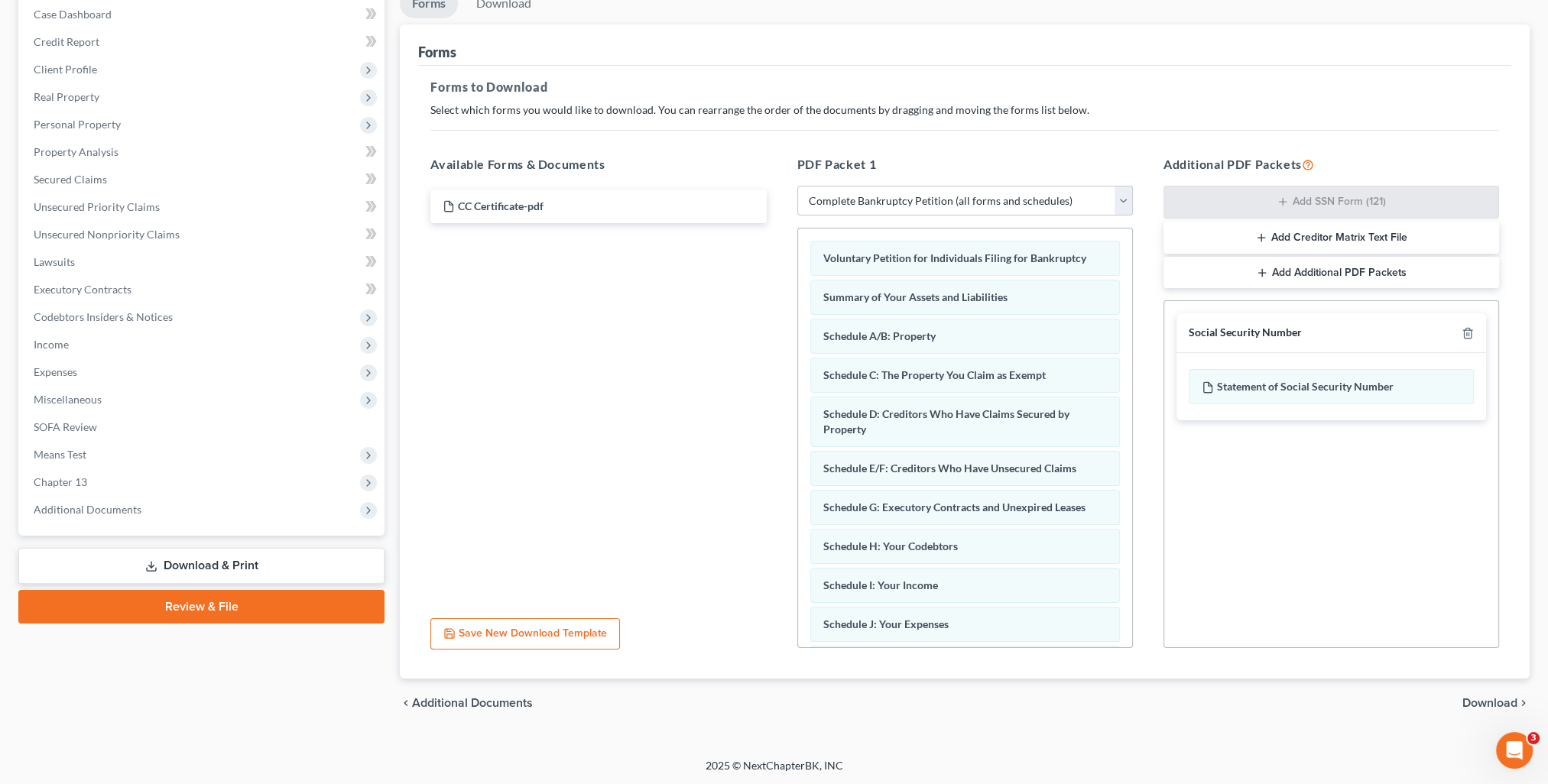
click at [1500, 708] on span "Download" at bounding box center [1489, 703] width 55 height 13
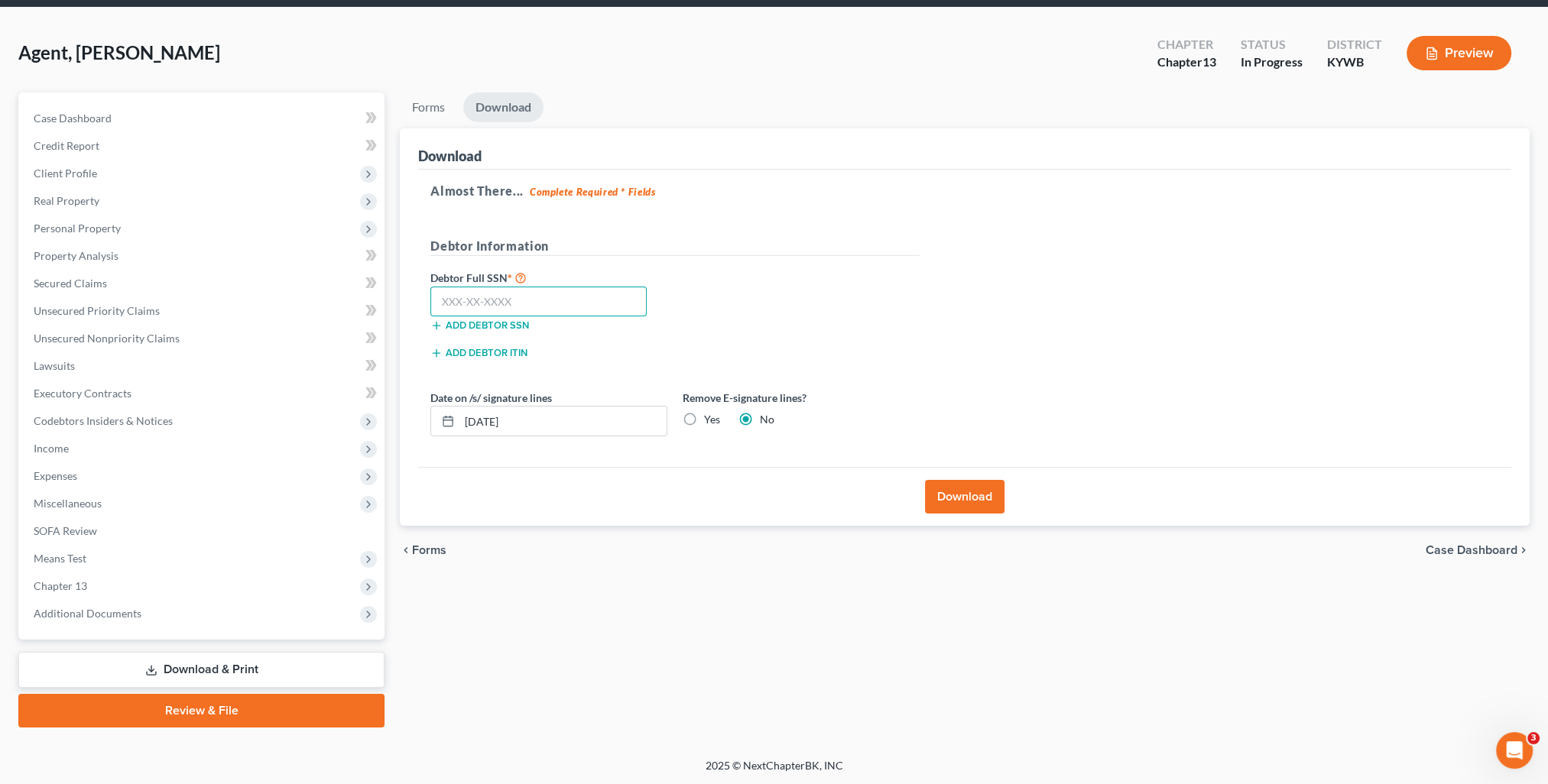
click at [468, 307] on input "text" at bounding box center [538, 301] width 216 height 30
type input "307-04-6771"
click at [981, 502] on button "Download" at bounding box center [964, 497] width 79 height 34
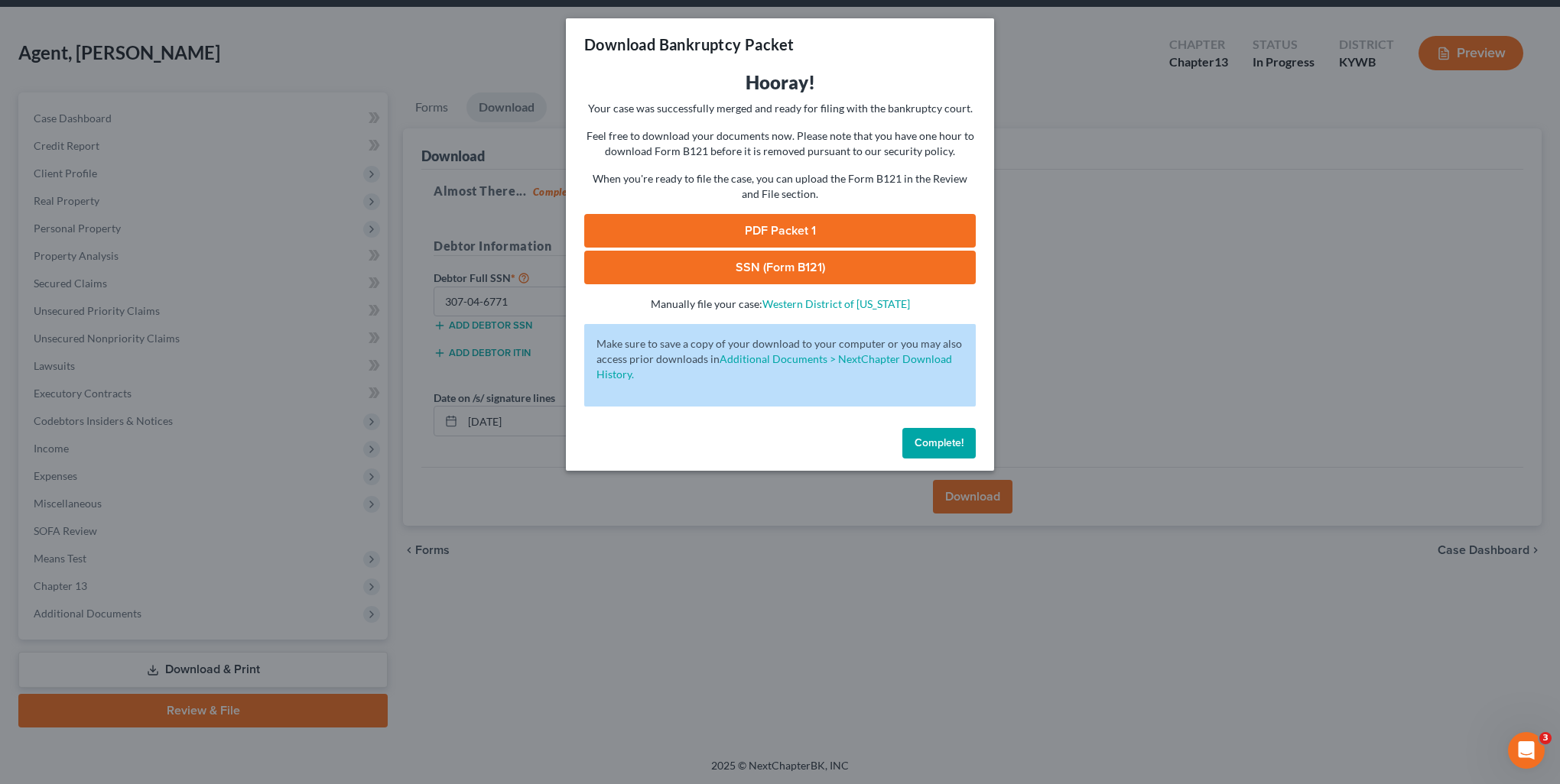
click at [692, 222] on link "PDF Packet 1" at bounding box center [779, 231] width 392 height 34
click at [841, 276] on link "SSN (Form B121)" at bounding box center [779, 268] width 392 height 34
click at [948, 435] on button "Complete!" at bounding box center [938, 443] width 73 height 30
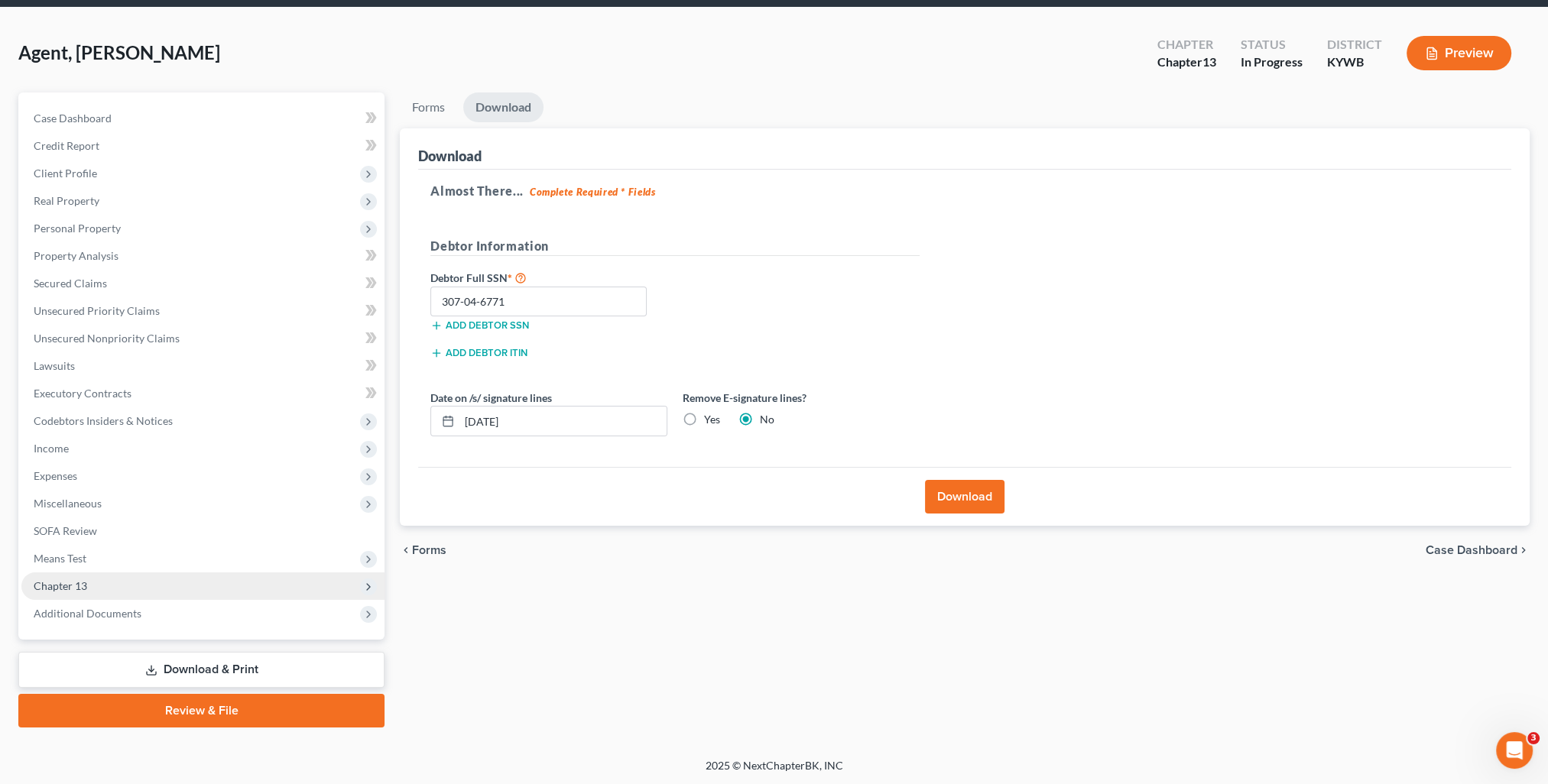
drag, startPoint x: 100, startPoint y: 579, endPoint x: 110, endPoint y: 580, distance: 10.0
click at [99, 579] on span "Chapter 13" at bounding box center [202, 586] width 363 height 28
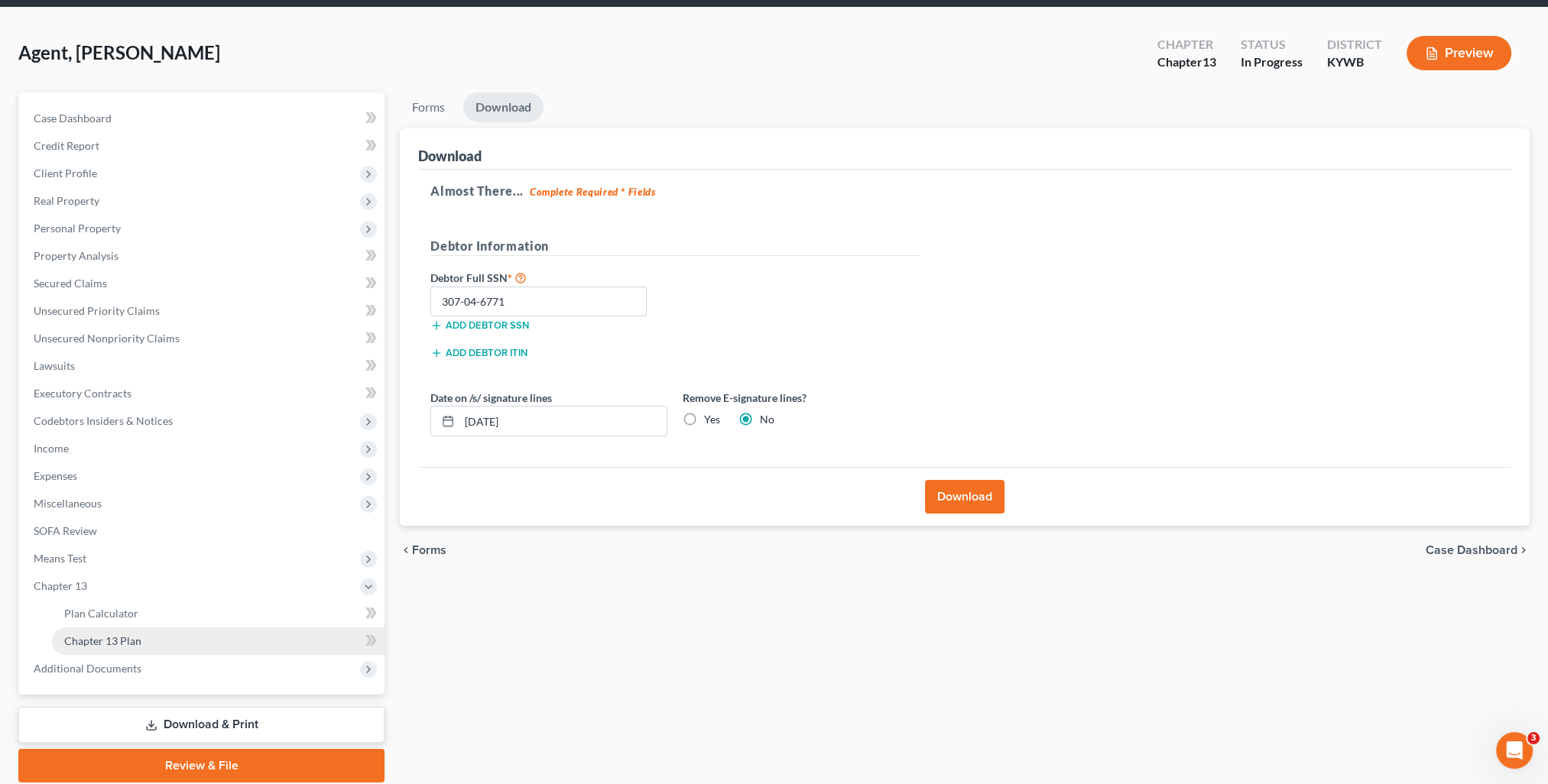
click at [159, 634] on link "Chapter 13 Plan" at bounding box center [218, 641] width 333 height 28
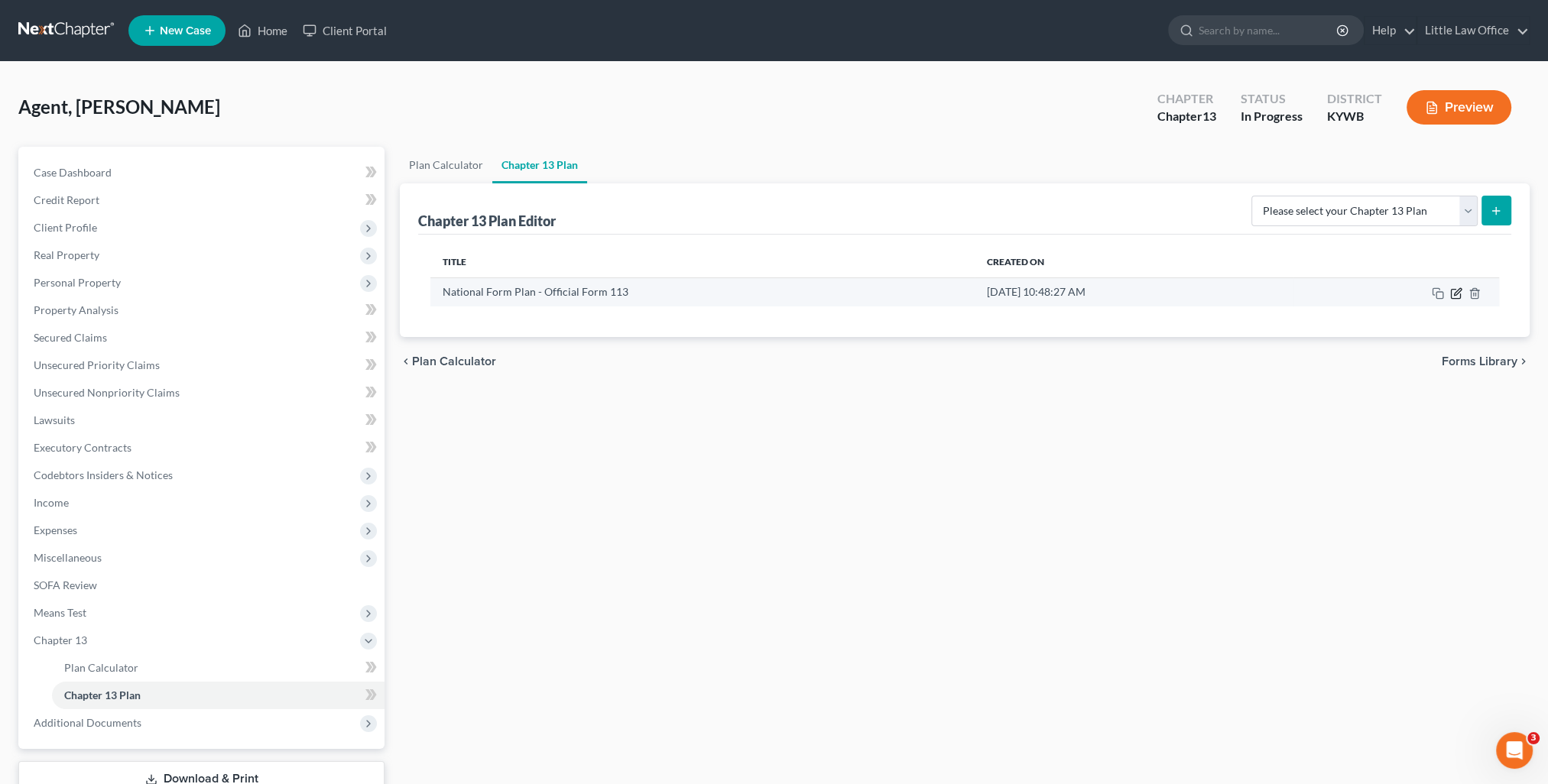
click at [1454, 296] on icon "button" at bounding box center [1455, 293] width 9 height 9
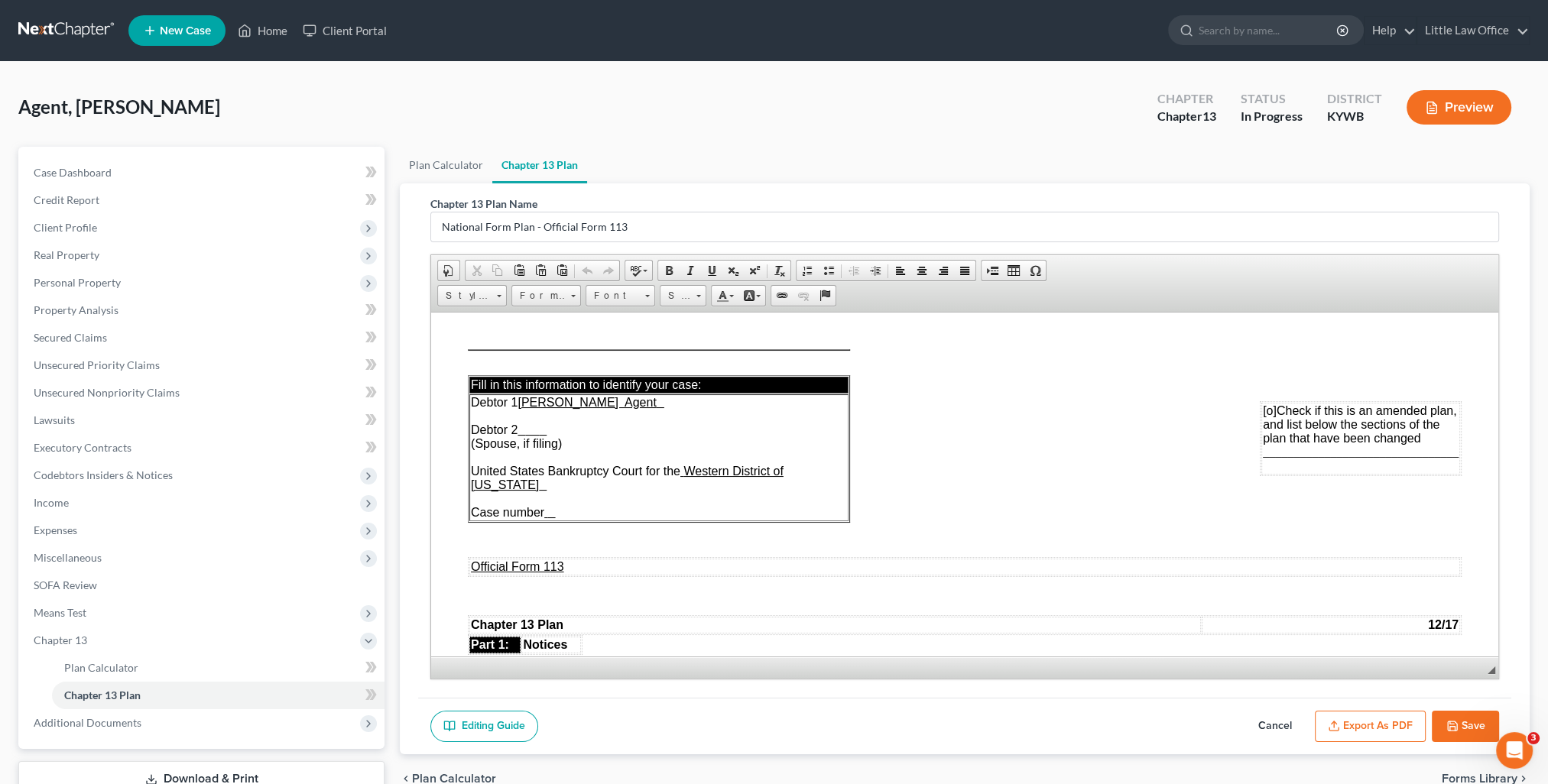
click at [1361, 729] on button "Export as PDF" at bounding box center [1370, 727] width 111 height 32
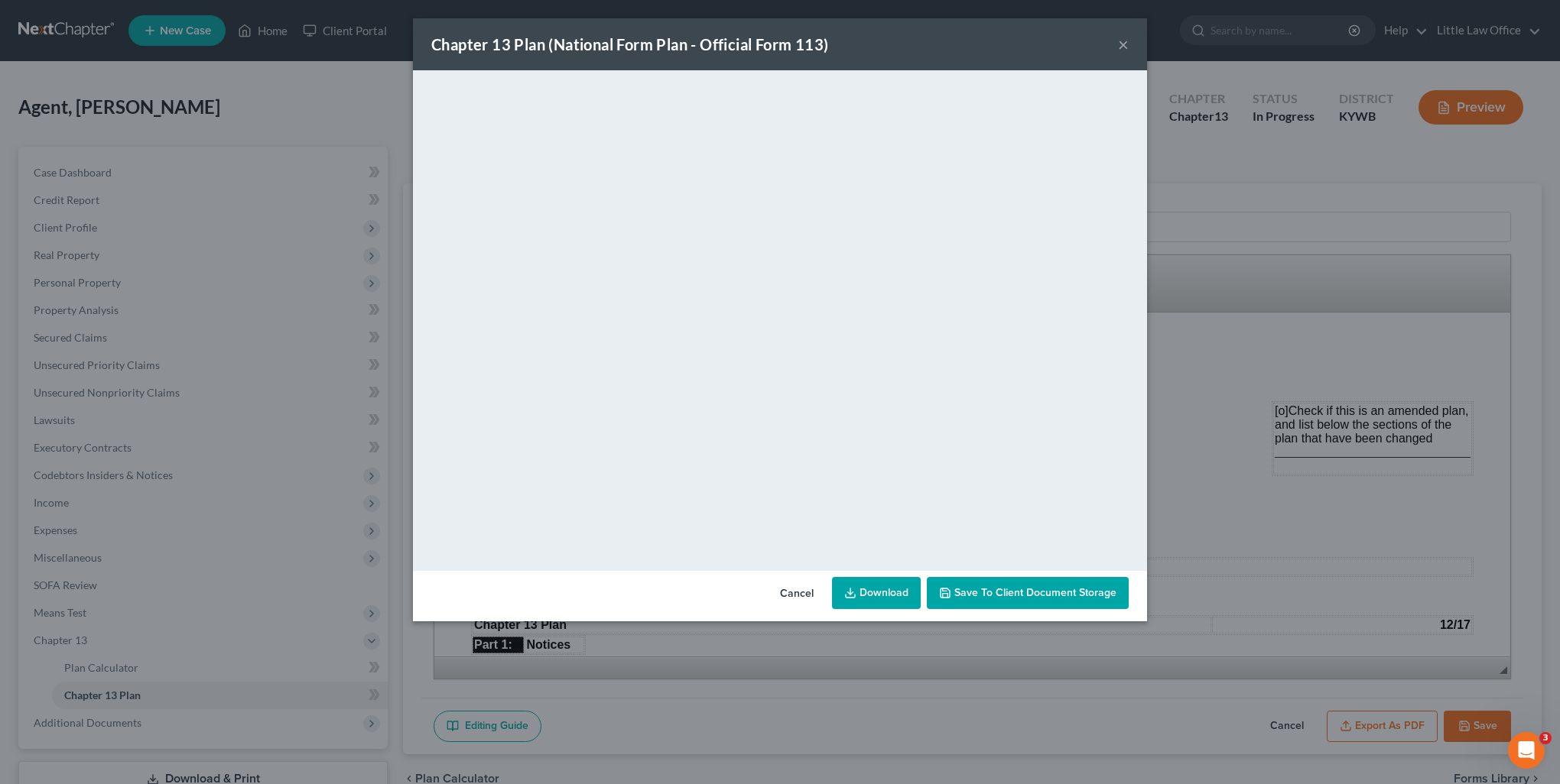
click at [1122, 43] on button "×" at bounding box center [1123, 45] width 11 height 19
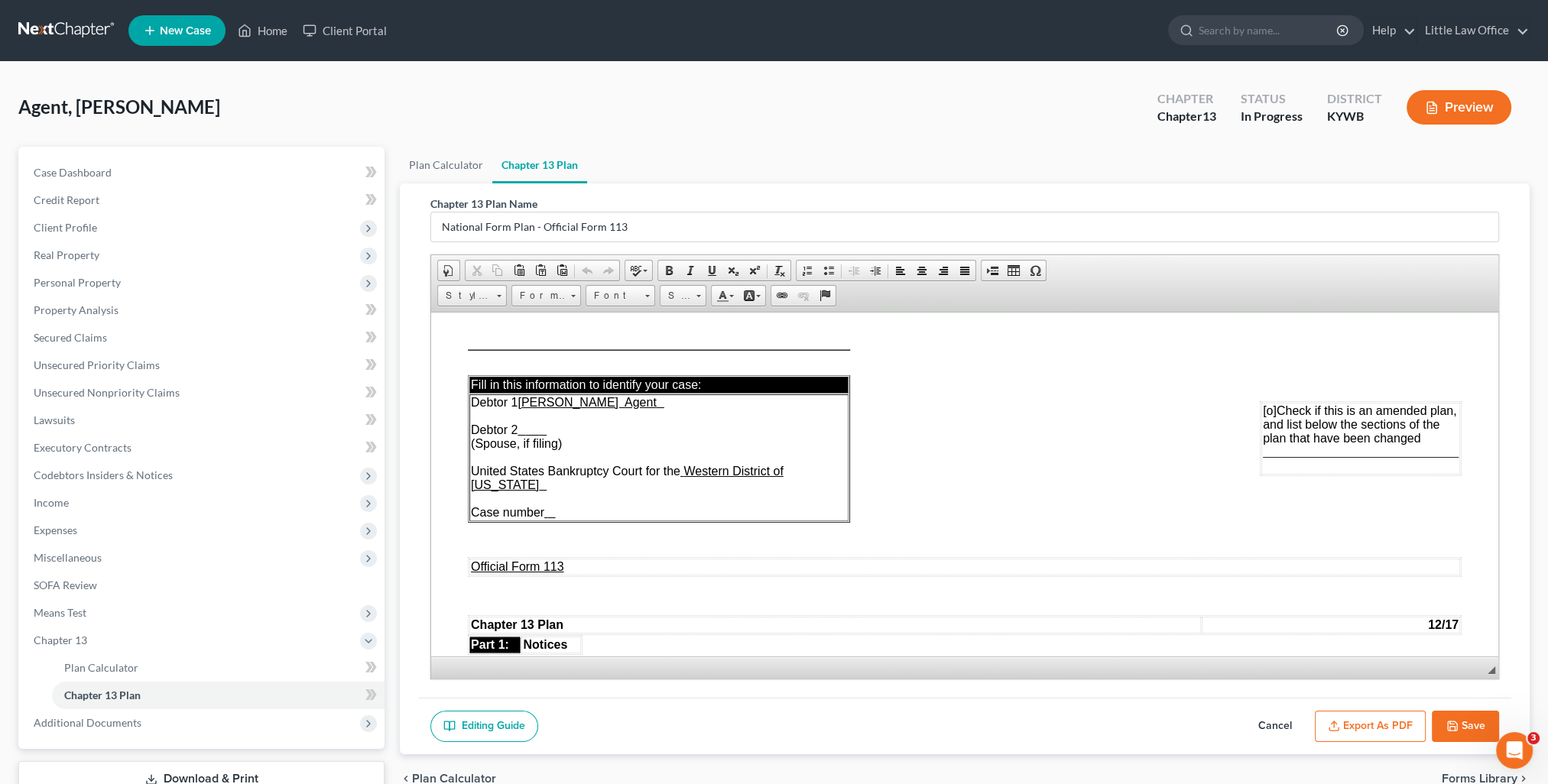
click at [1466, 726] on button "Save" at bounding box center [1465, 727] width 67 height 32
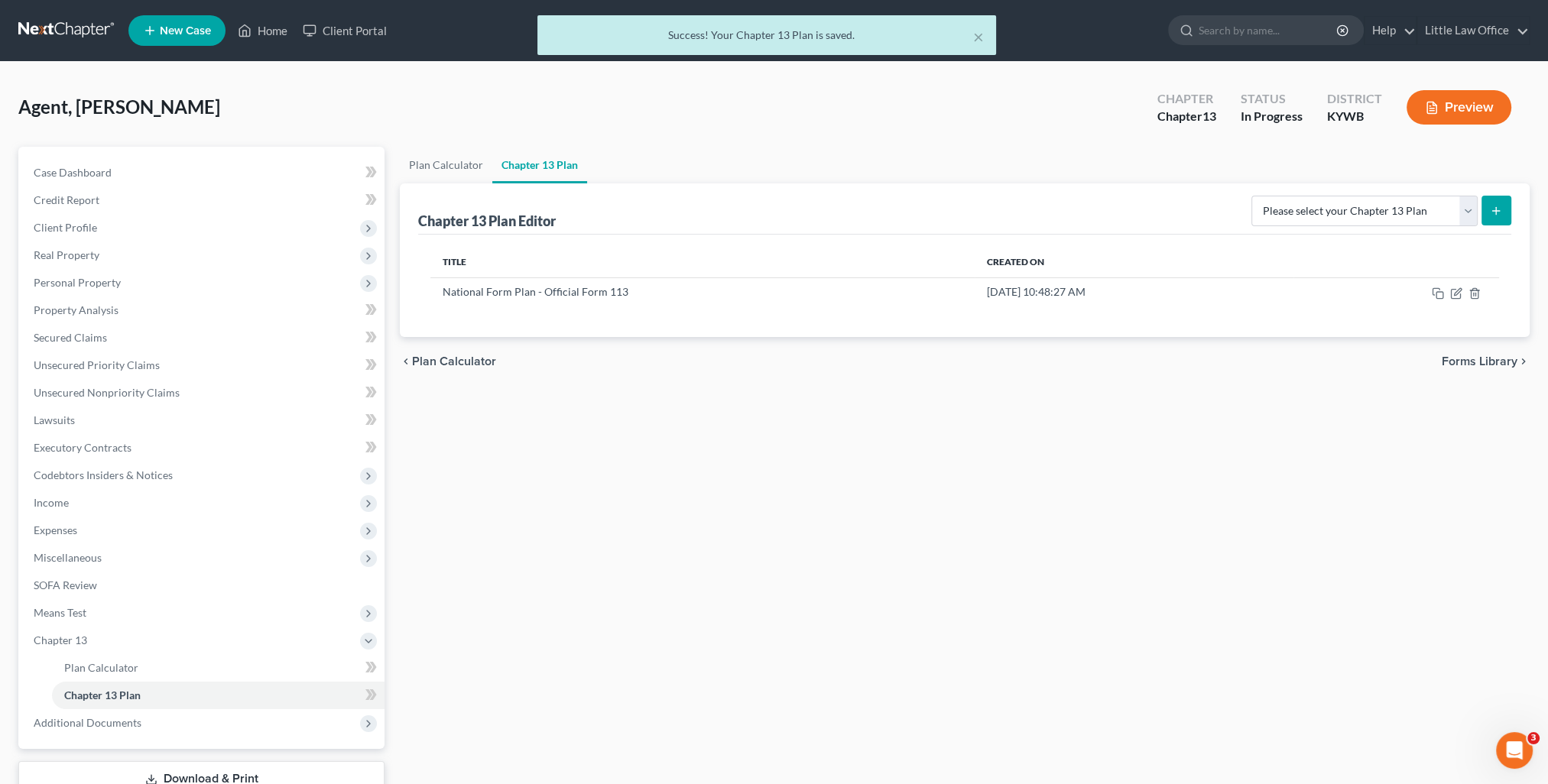
click at [1481, 28] on div "× Success! Your Chapter 13 Plan is saved." at bounding box center [766, 39] width 1548 height 47
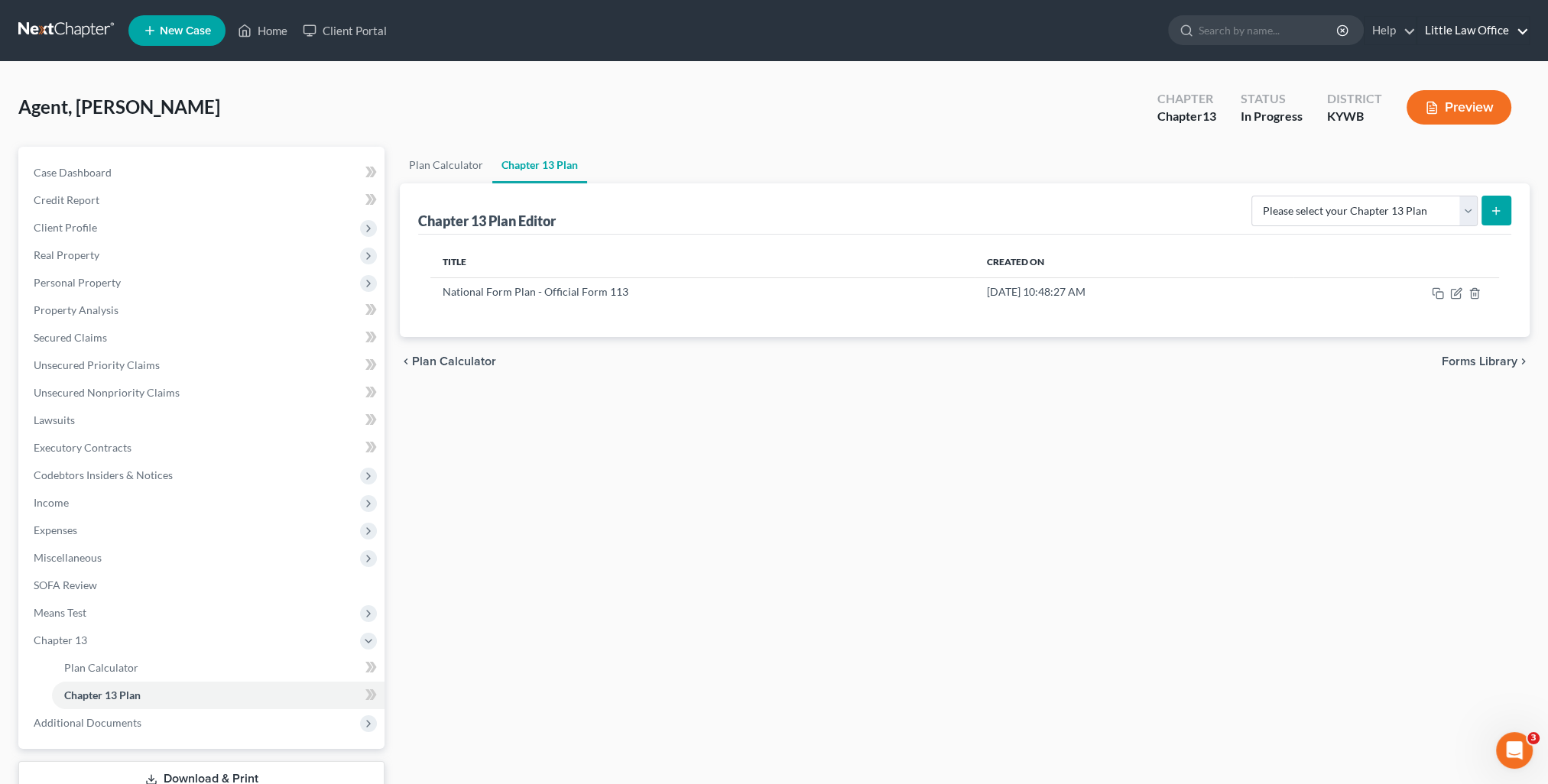
click at [1459, 32] on link "Little Law Office" at bounding box center [1473, 30] width 112 height 28
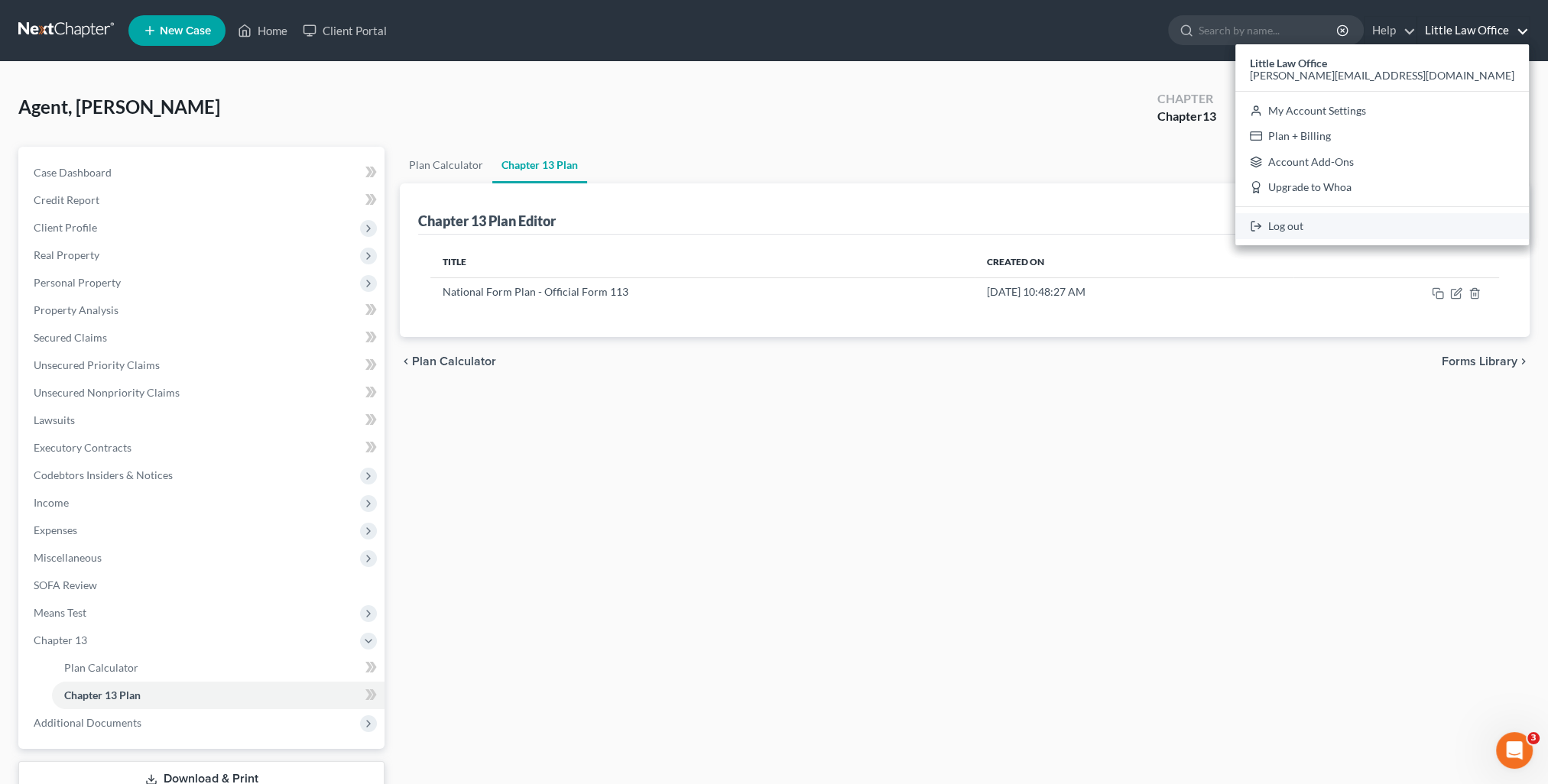
click at [1403, 216] on link "Log out" at bounding box center [1382, 226] width 294 height 26
